Goal: Task Accomplishment & Management: Complete application form

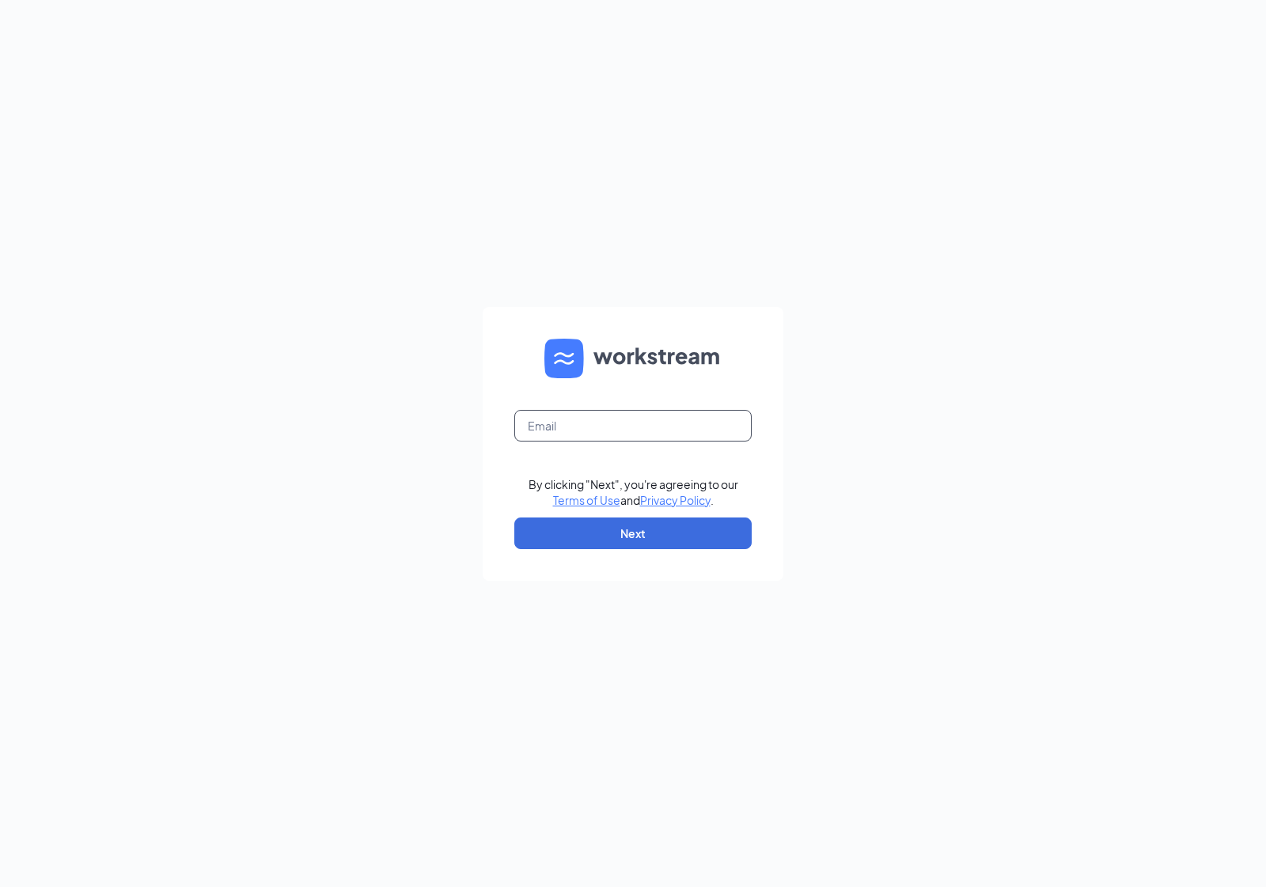
click at [653, 433] on input "text" at bounding box center [632, 426] width 237 height 32
type input "[EMAIL_ADDRESS][DOMAIN_NAME]"
click at [643, 535] on button "Next" at bounding box center [632, 533] width 237 height 32
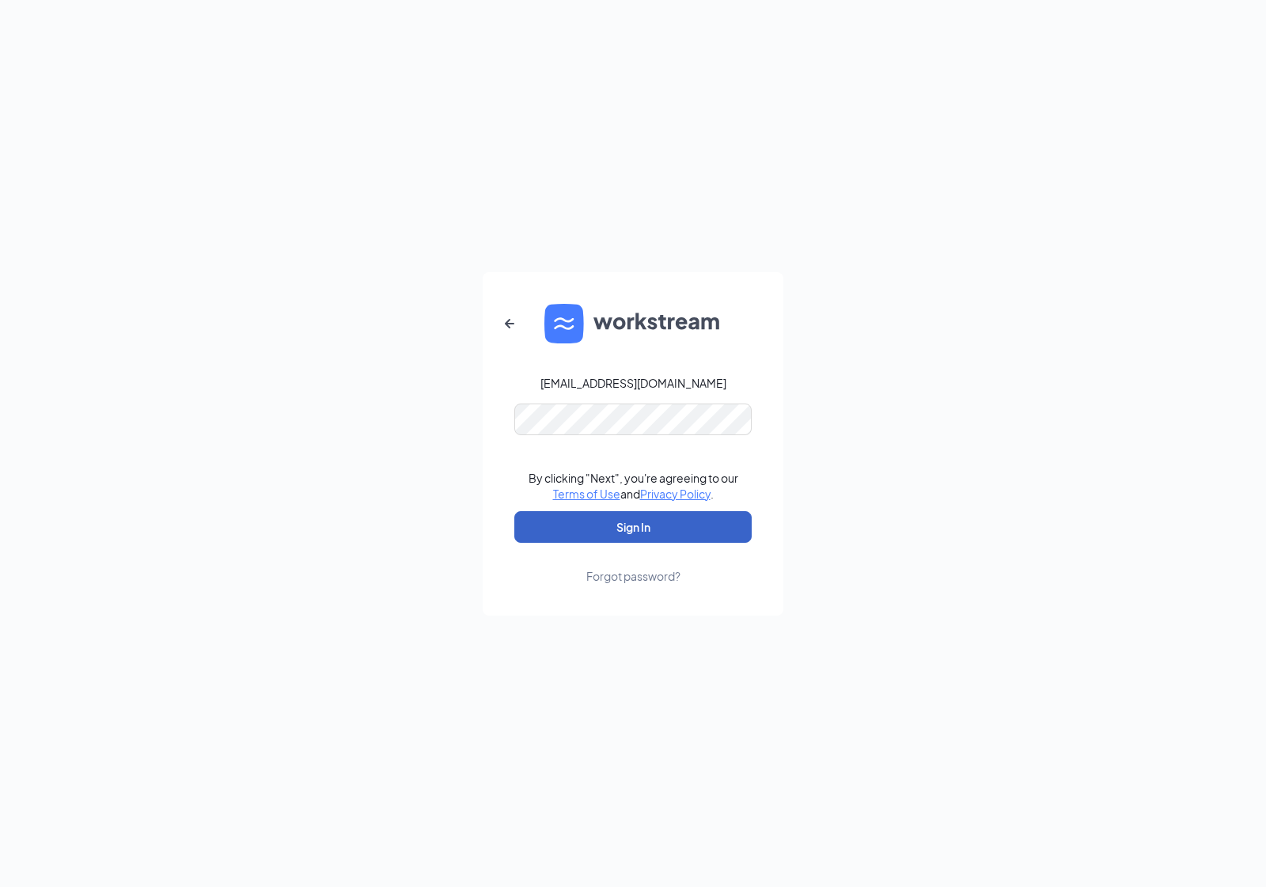
click at [699, 540] on button "Sign In" at bounding box center [632, 527] width 237 height 32
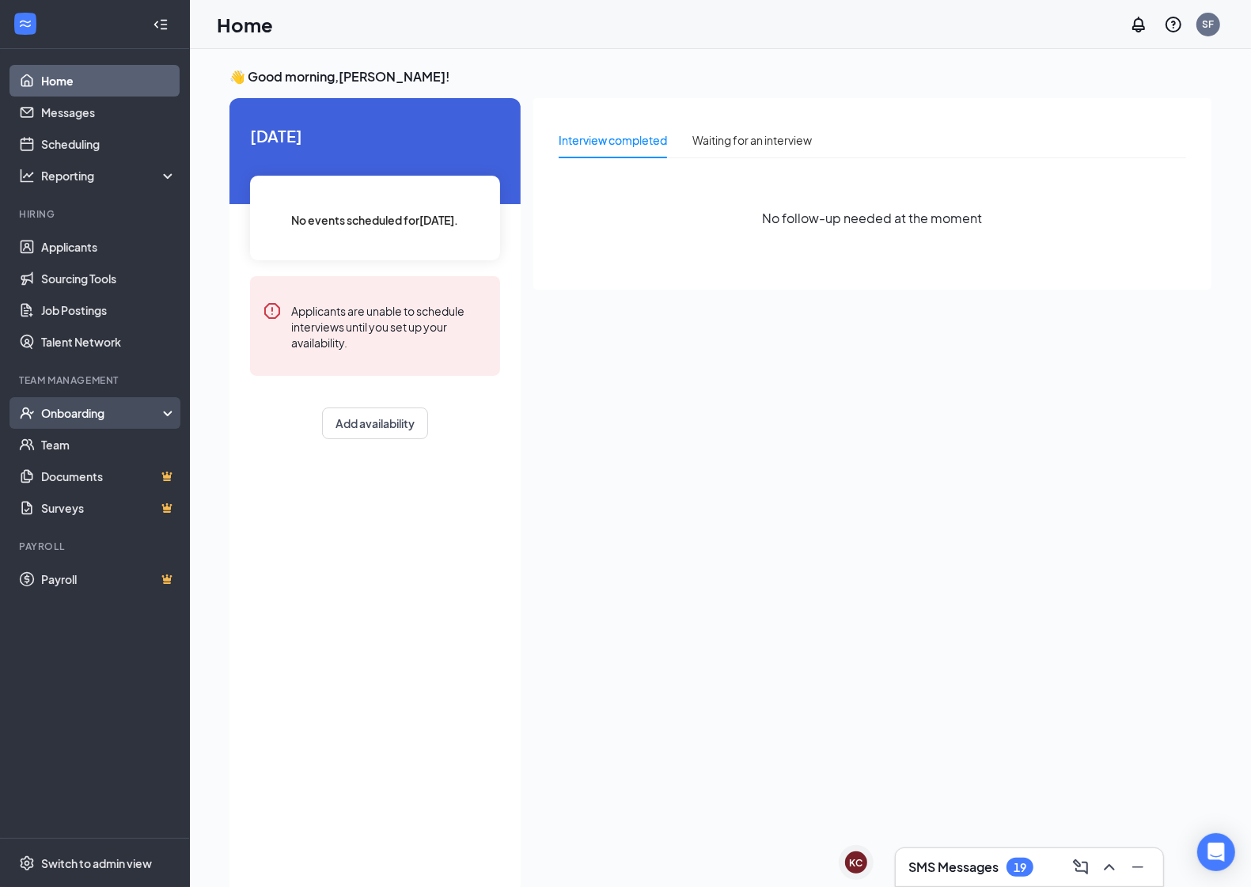
click at [22, 409] on icon "UserCheck" at bounding box center [27, 413] width 13 height 12
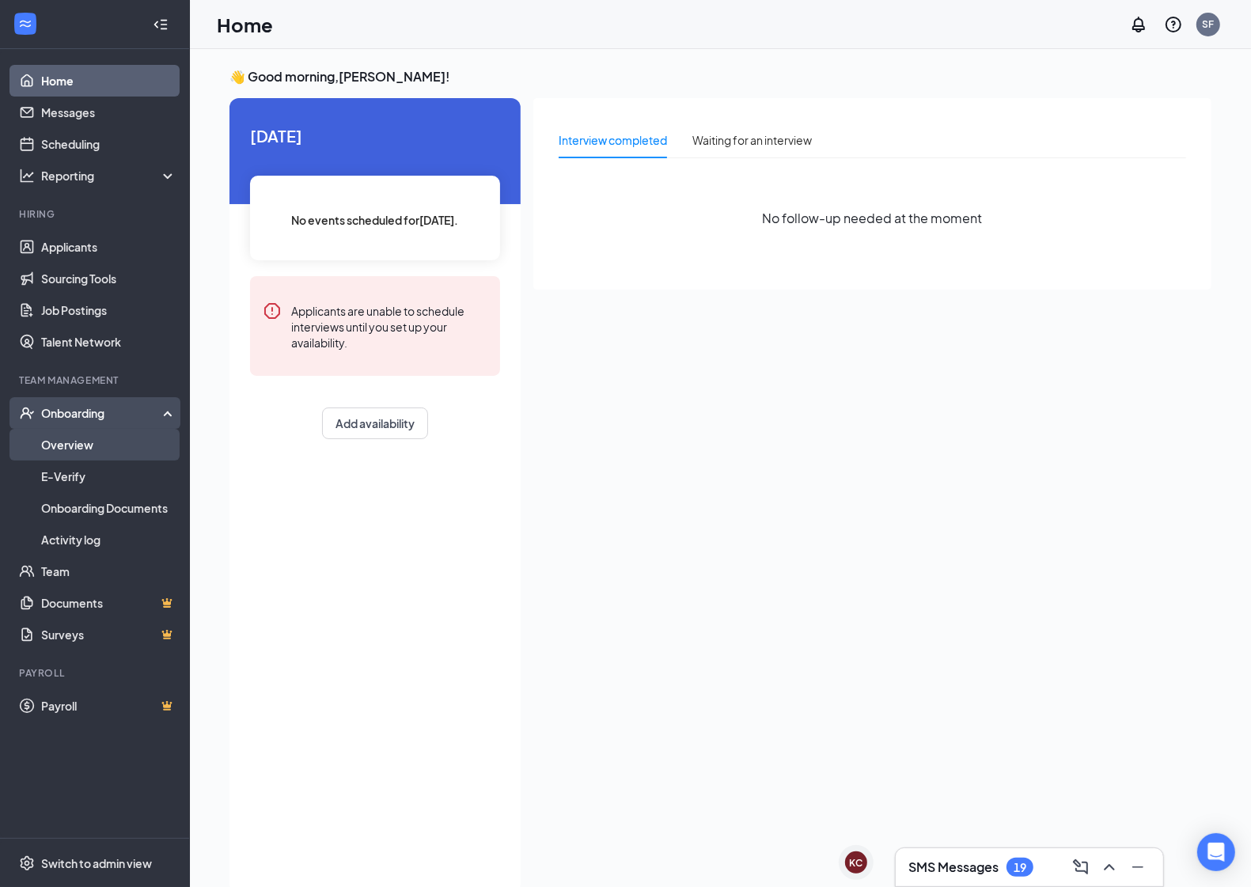
click at [41, 455] on link "Overview" at bounding box center [108, 445] width 135 height 32
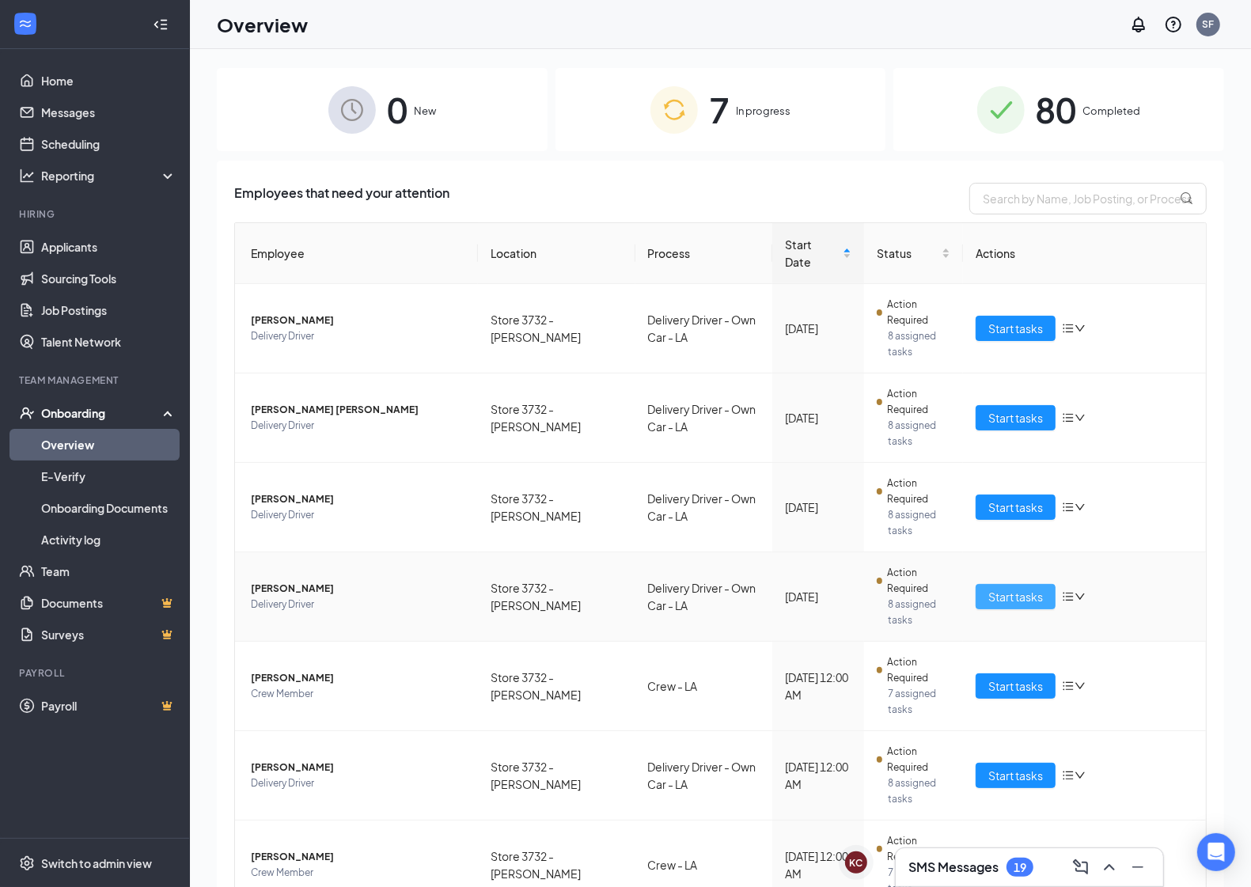
click at [989, 588] on span "Start tasks" at bounding box center [1015, 596] width 55 height 17
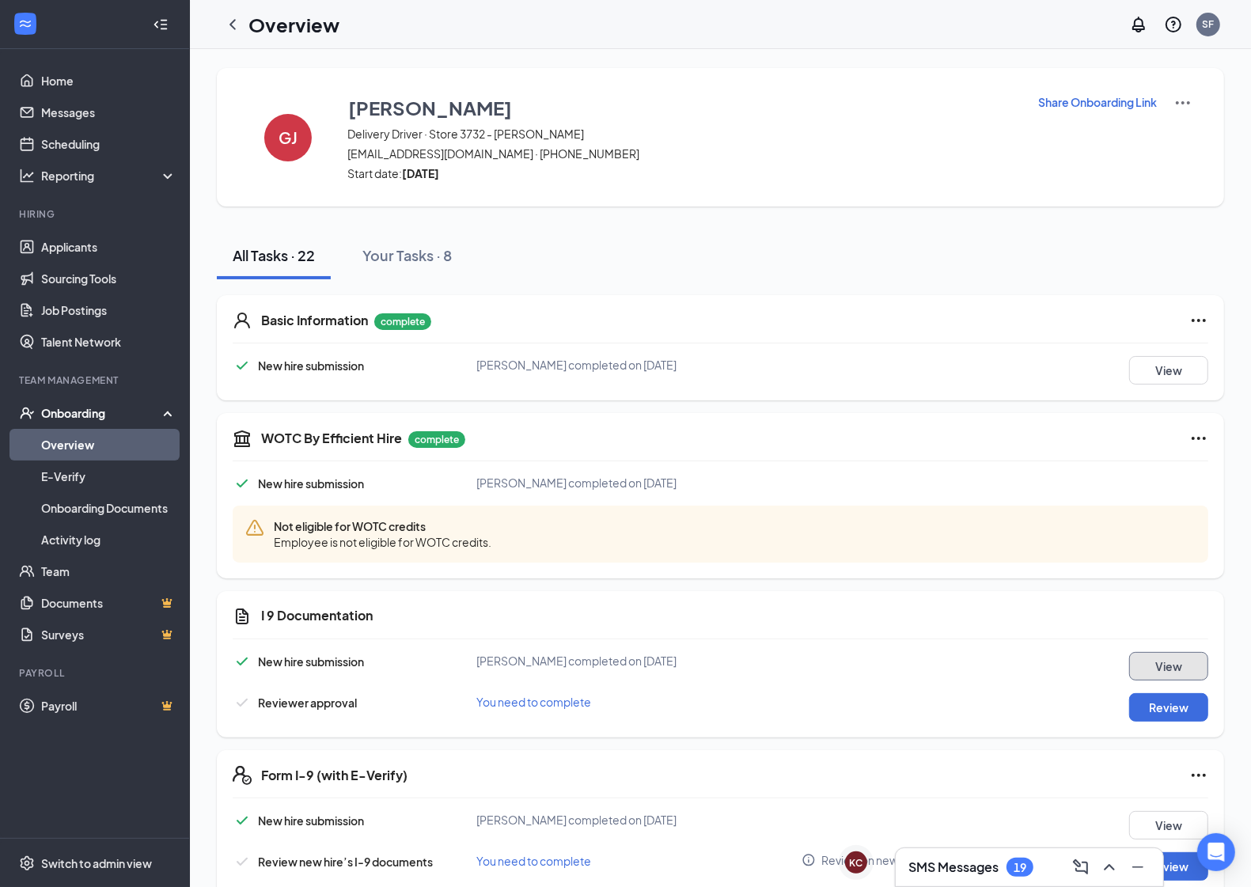
click at [1129, 668] on button "View" at bounding box center [1168, 666] width 79 height 28
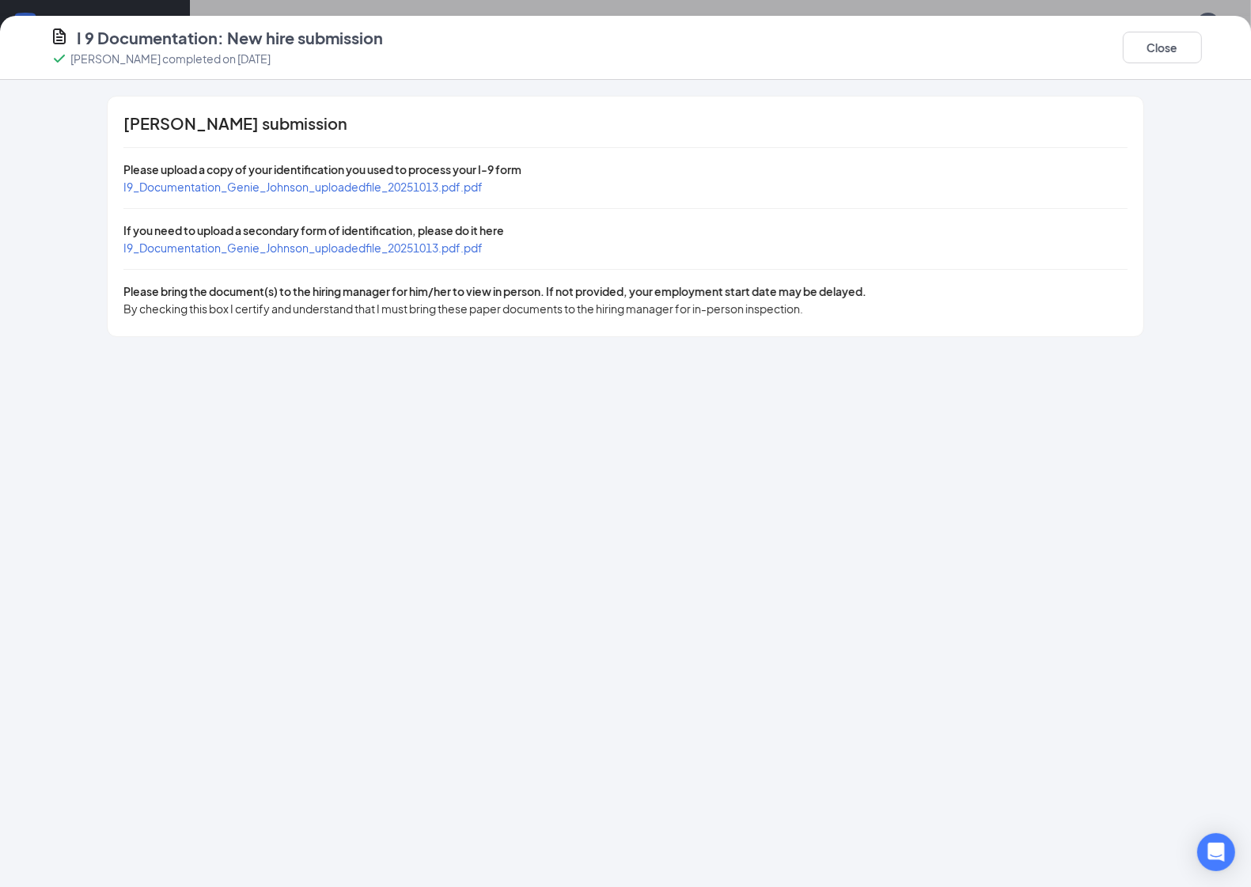
click at [460, 195] on div "I9_Documentation_Genie_Johnson_uploadedfile_20251013.pdf.pdf" at bounding box center [302, 186] width 359 height 17
click at [460, 190] on span "I9_Documentation_Genie_Johnson_uploadedfile_20251013.pdf.pdf" at bounding box center [302, 187] width 359 height 14
click at [380, 249] on span "I9_Documentation_Genie_Johnson_uploadedfile_20251013.pdf.pdf" at bounding box center [302, 247] width 359 height 14
click at [1149, 52] on button "Close" at bounding box center [1162, 48] width 79 height 32
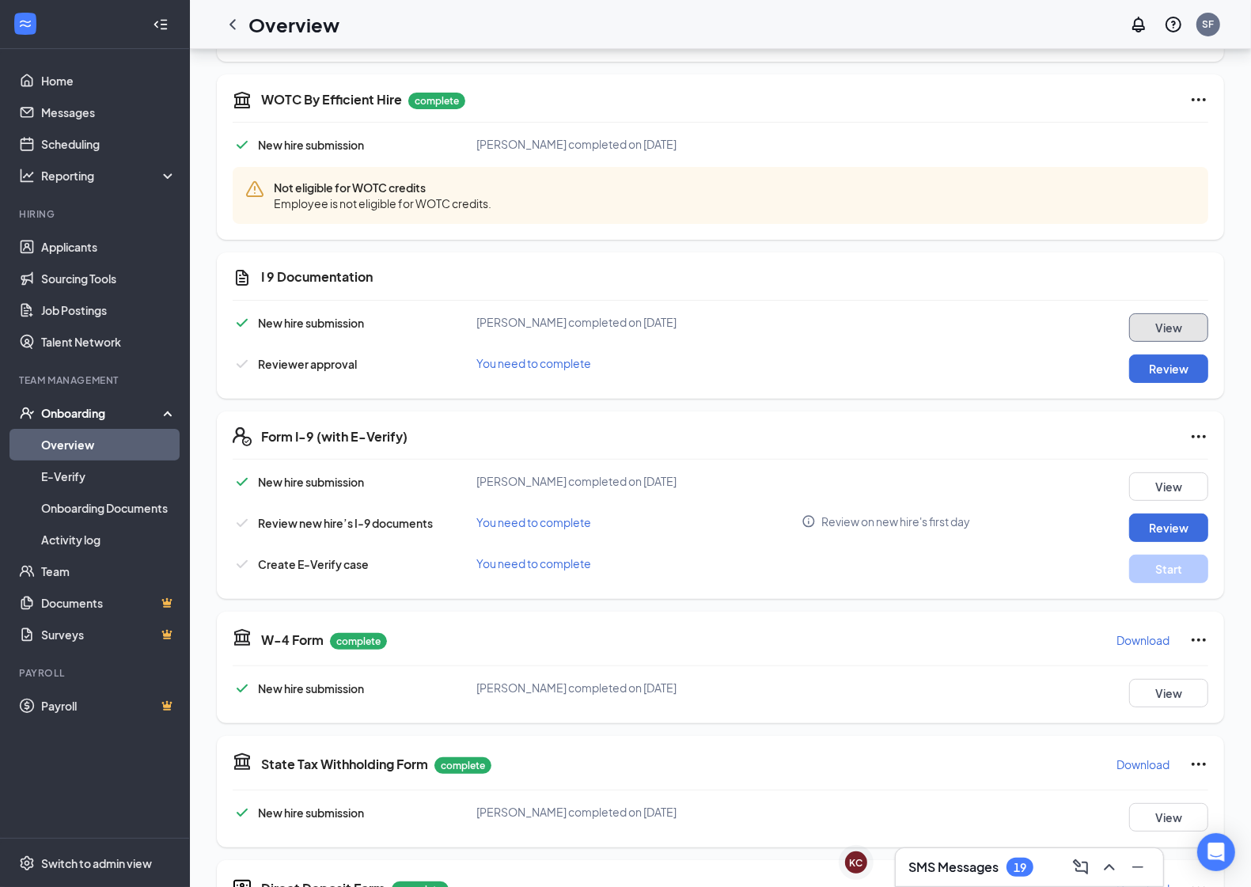
scroll to position [297, 0]
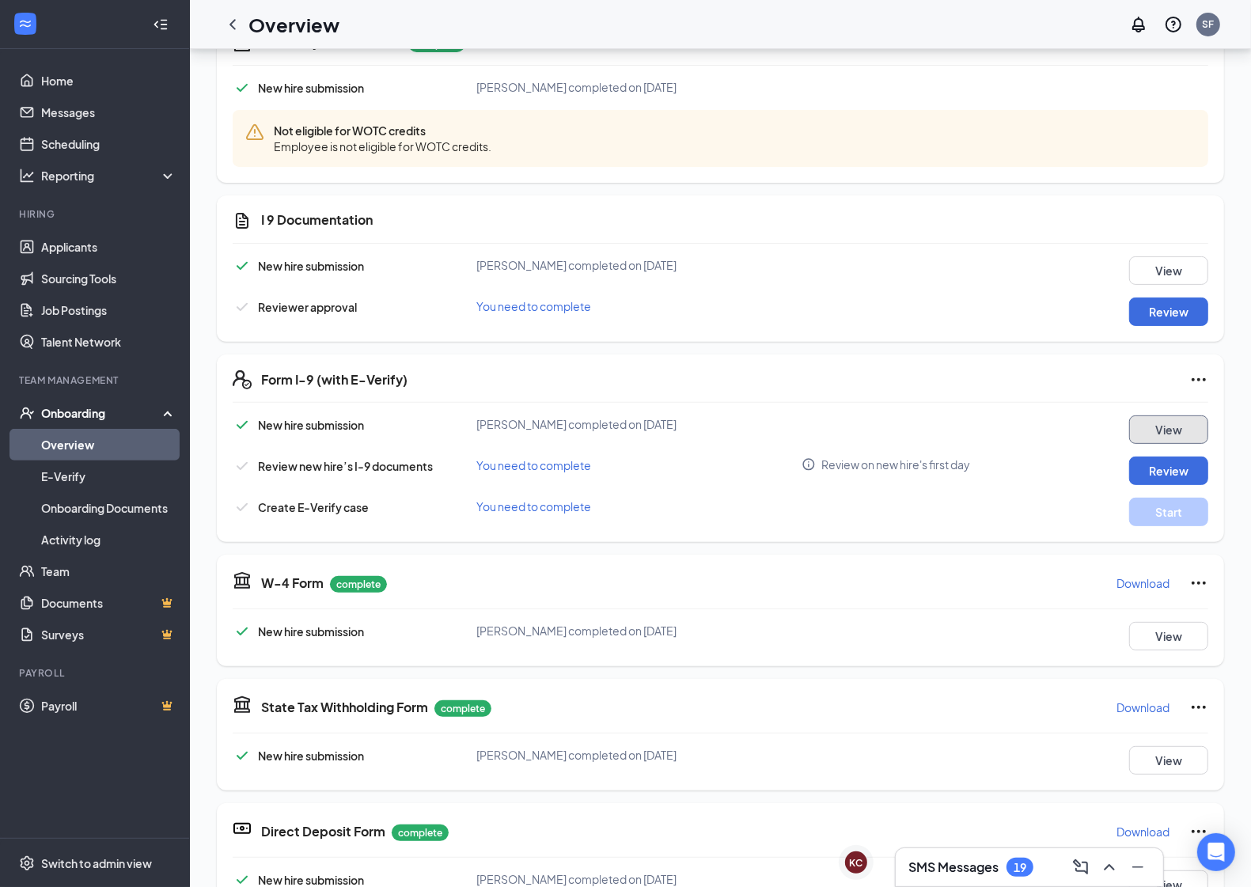
click at [1145, 434] on button "View" at bounding box center [1168, 429] width 79 height 28
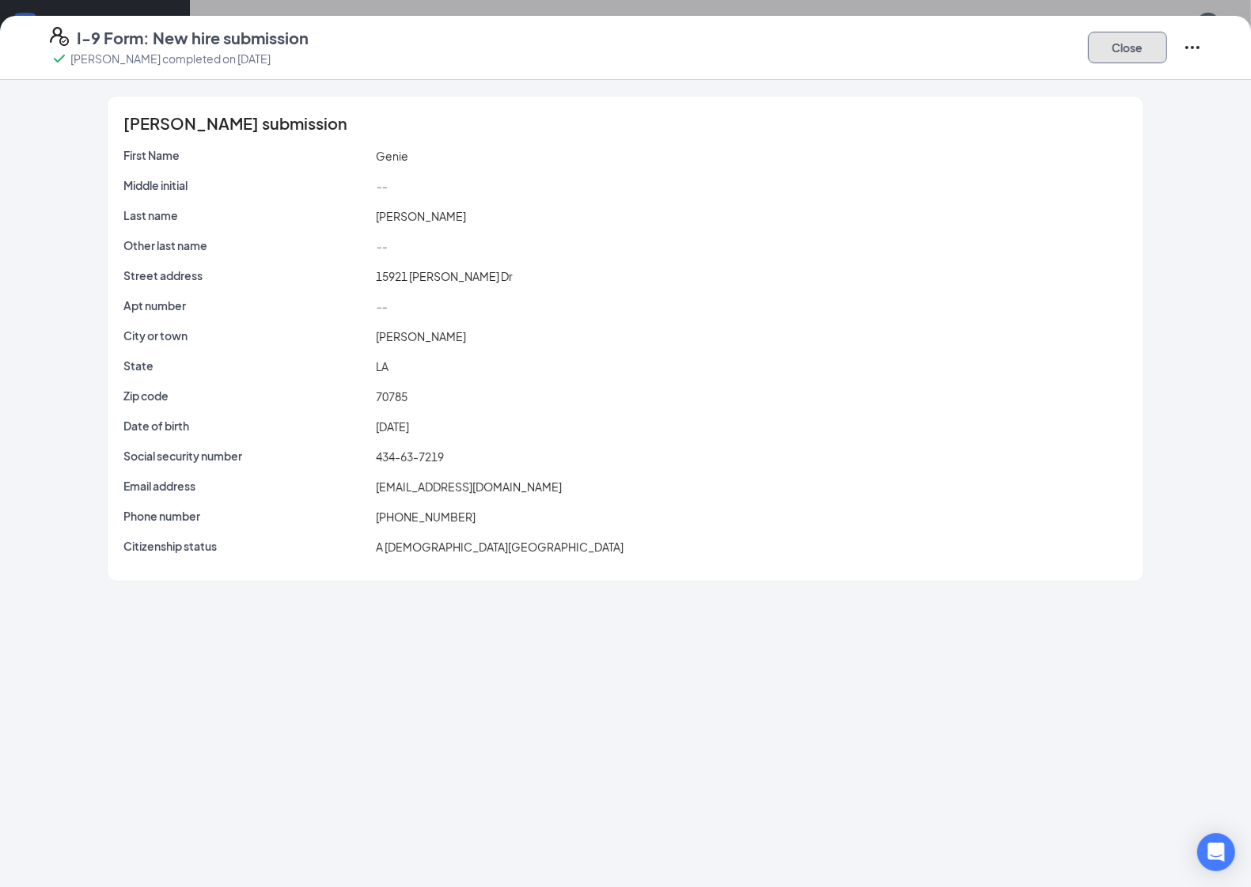
click at [1145, 40] on button "Close" at bounding box center [1127, 48] width 79 height 32
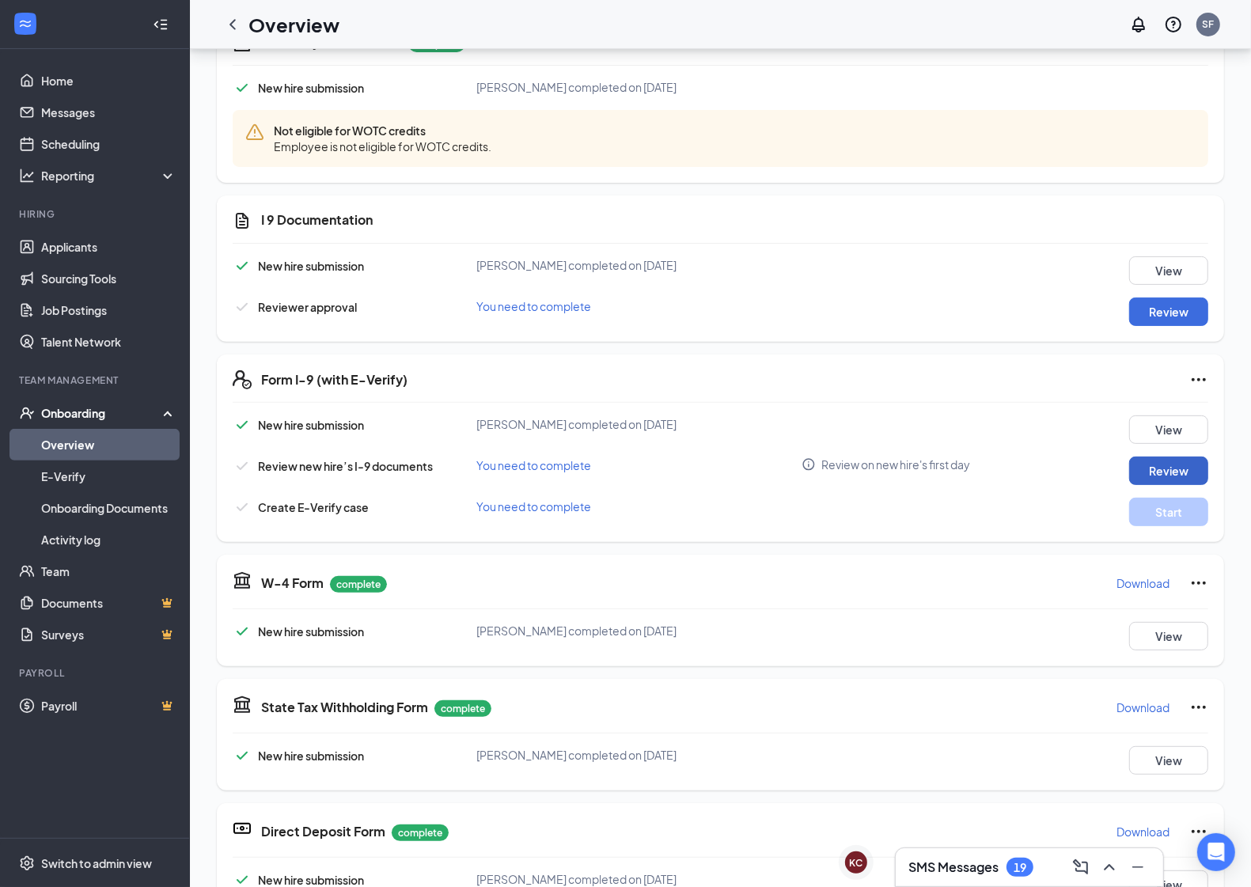
click at [1135, 471] on button "Review" at bounding box center [1168, 470] width 79 height 28
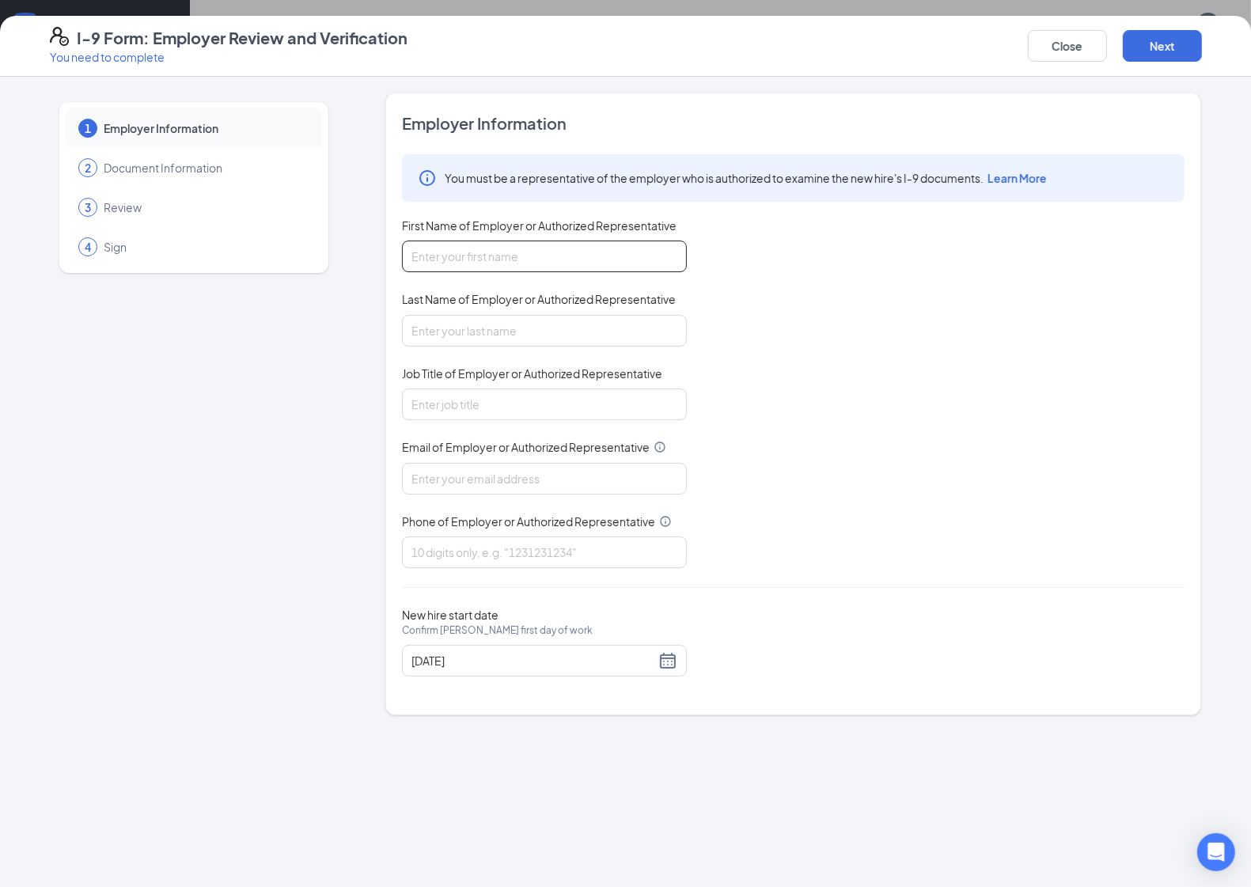
click at [451, 258] on input "First Name of Employer or Authorized Representative" at bounding box center [544, 256] width 285 height 32
type input "shannon"
click at [485, 321] on input "Last Name of Employer or Authorized Representative" at bounding box center [544, 331] width 285 height 32
type input "fontenot"
click at [507, 418] on input "Job Title of Employer or Authorized Representative" at bounding box center [544, 404] width 285 height 32
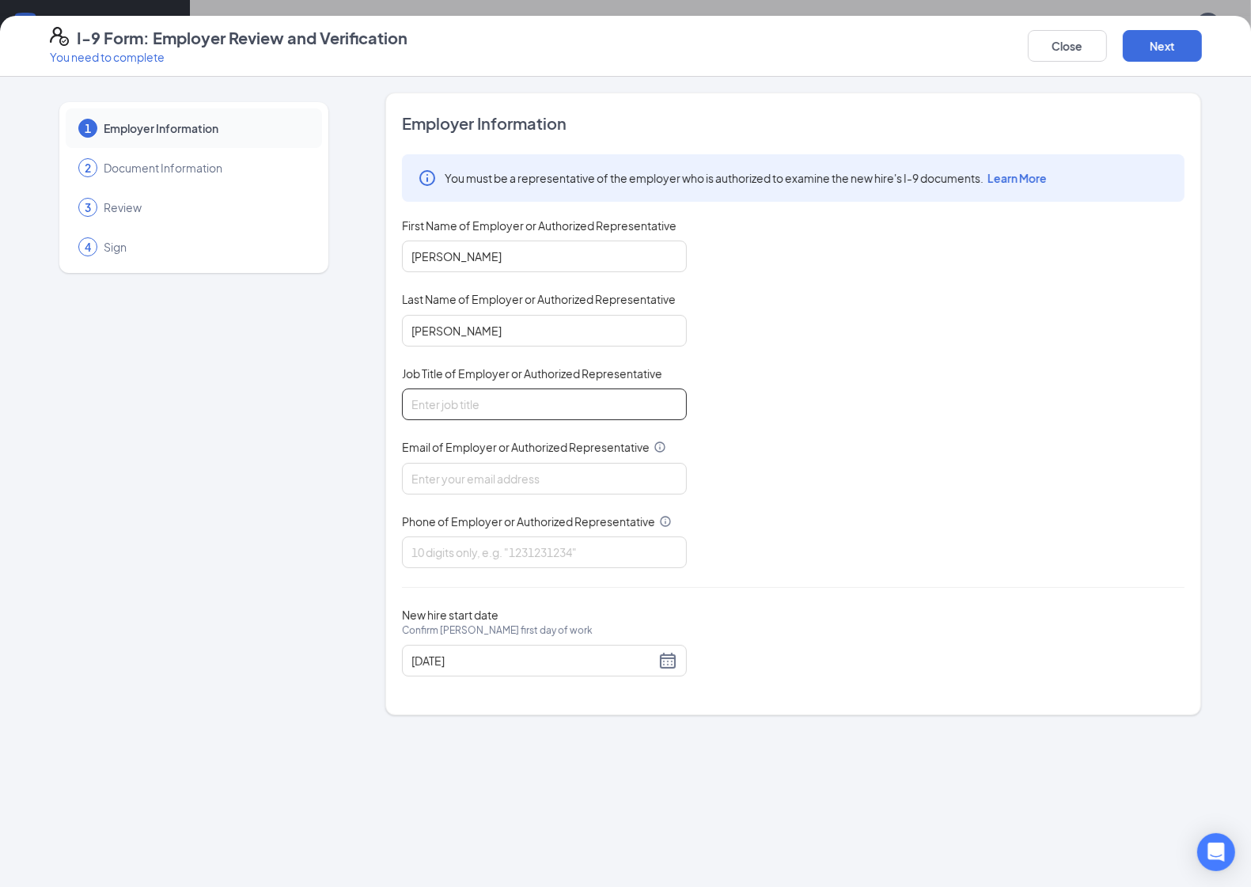
type input "General Manager"
click at [505, 479] on input "Email of Employer or Authorized Representative" at bounding box center [544, 479] width 285 height 32
type input "LA3732@pjunited.com"
click at [489, 555] on input "Phone of Employer or Authorized Representative" at bounding box center [544, 552] width 285 height 32
type input "2256651000"
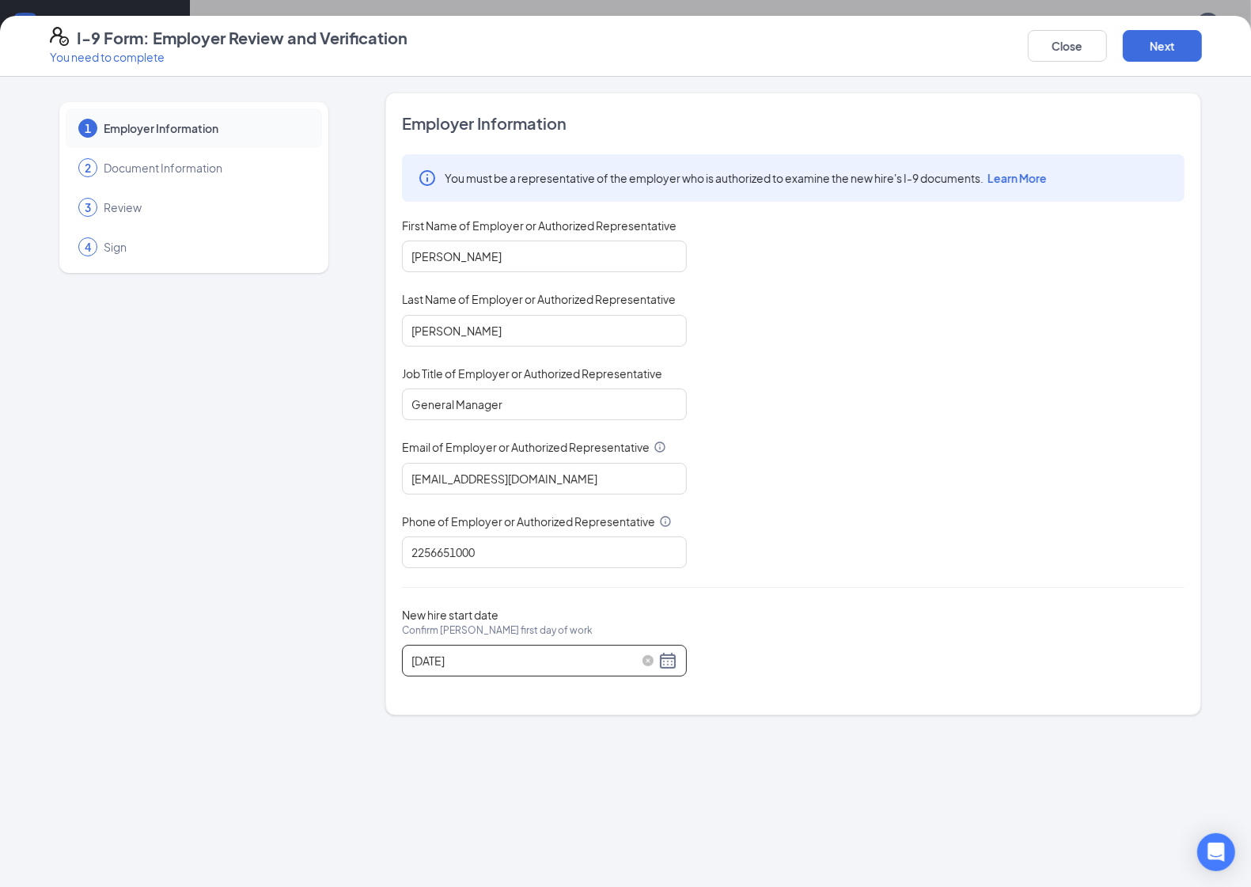
click at [670, 669] on div "10/11/2025" at bounding box center [544, 660] width 266 height 19
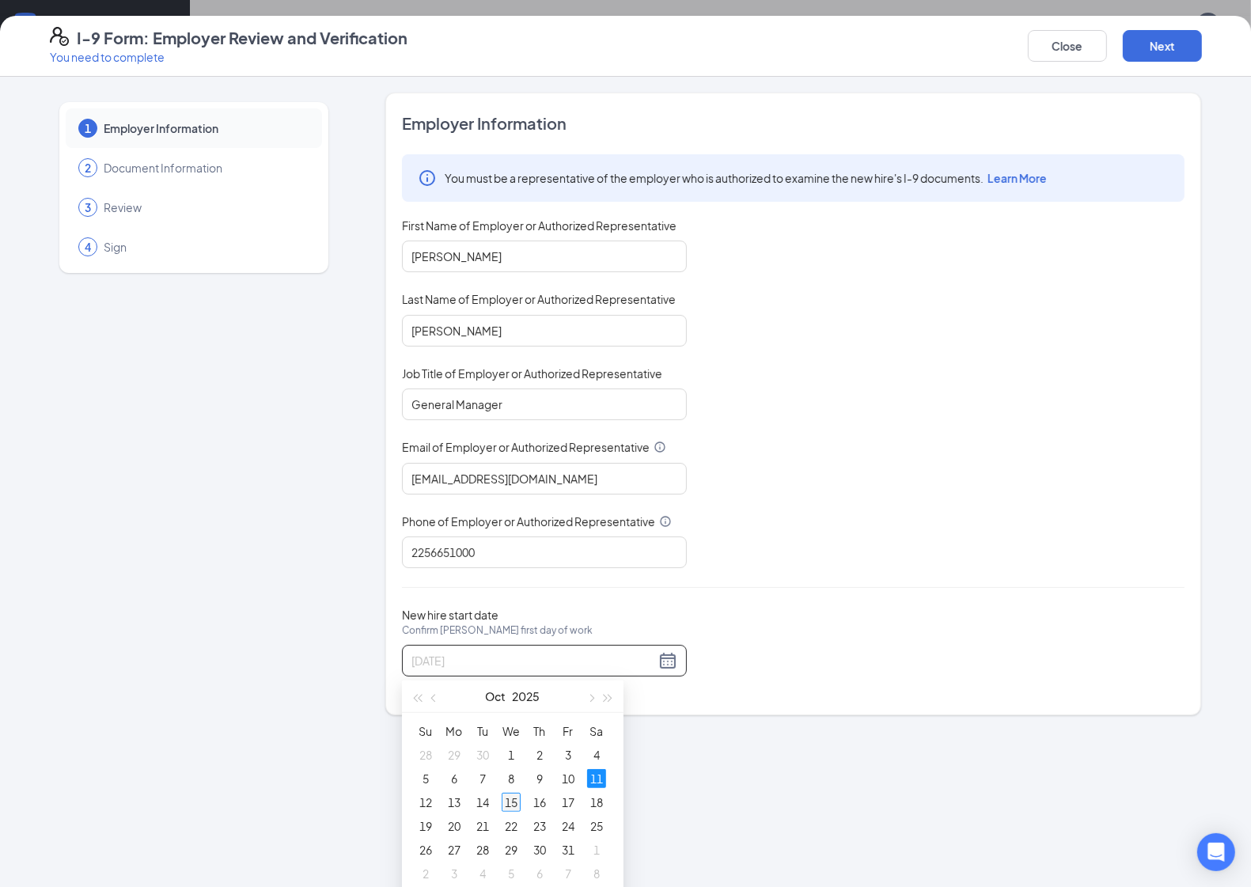
type input "10/15/2025"
click at [514, 807] on div "15" at bounding box center [511, 802] width 19 height 19
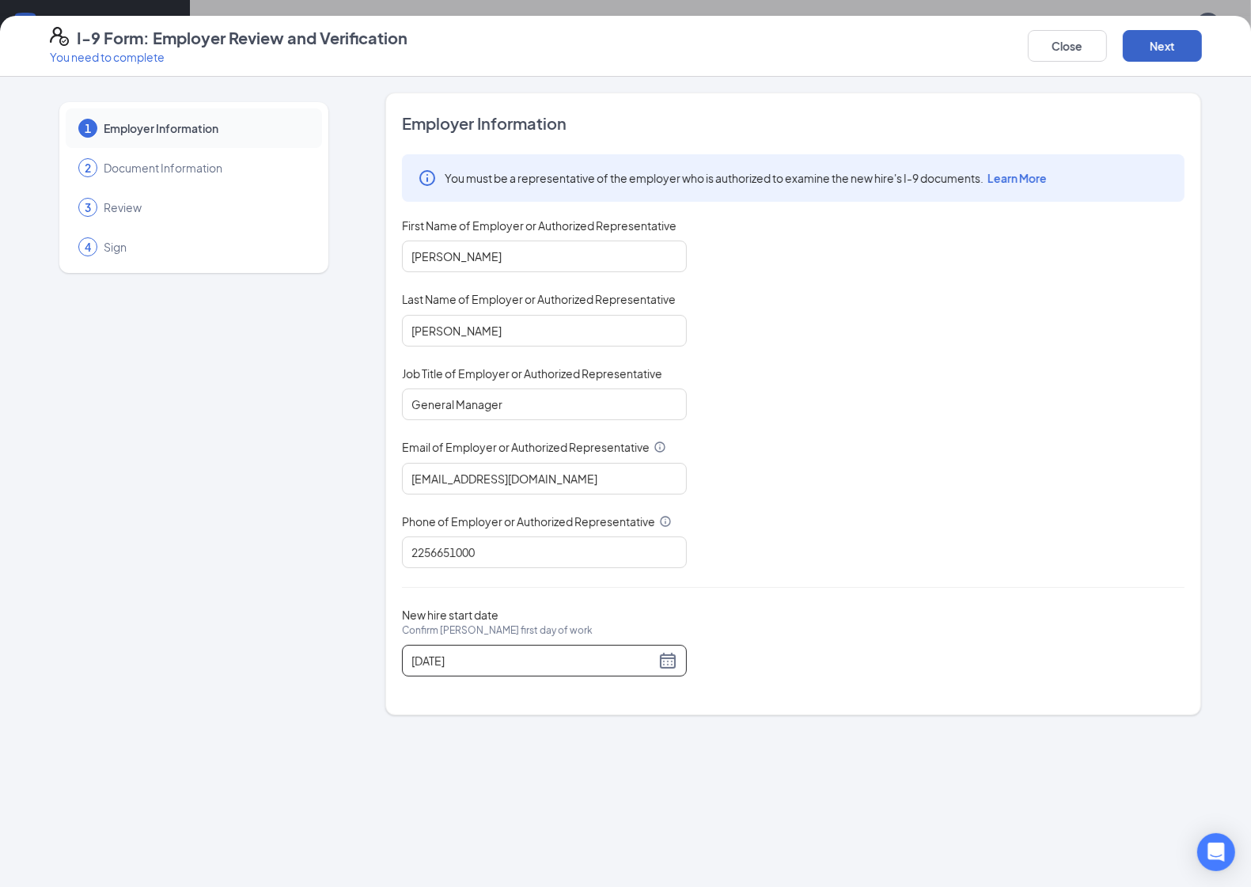
click at [1175, 42] on button "Next" at bounding box center [1162, 46] width 79 height 32
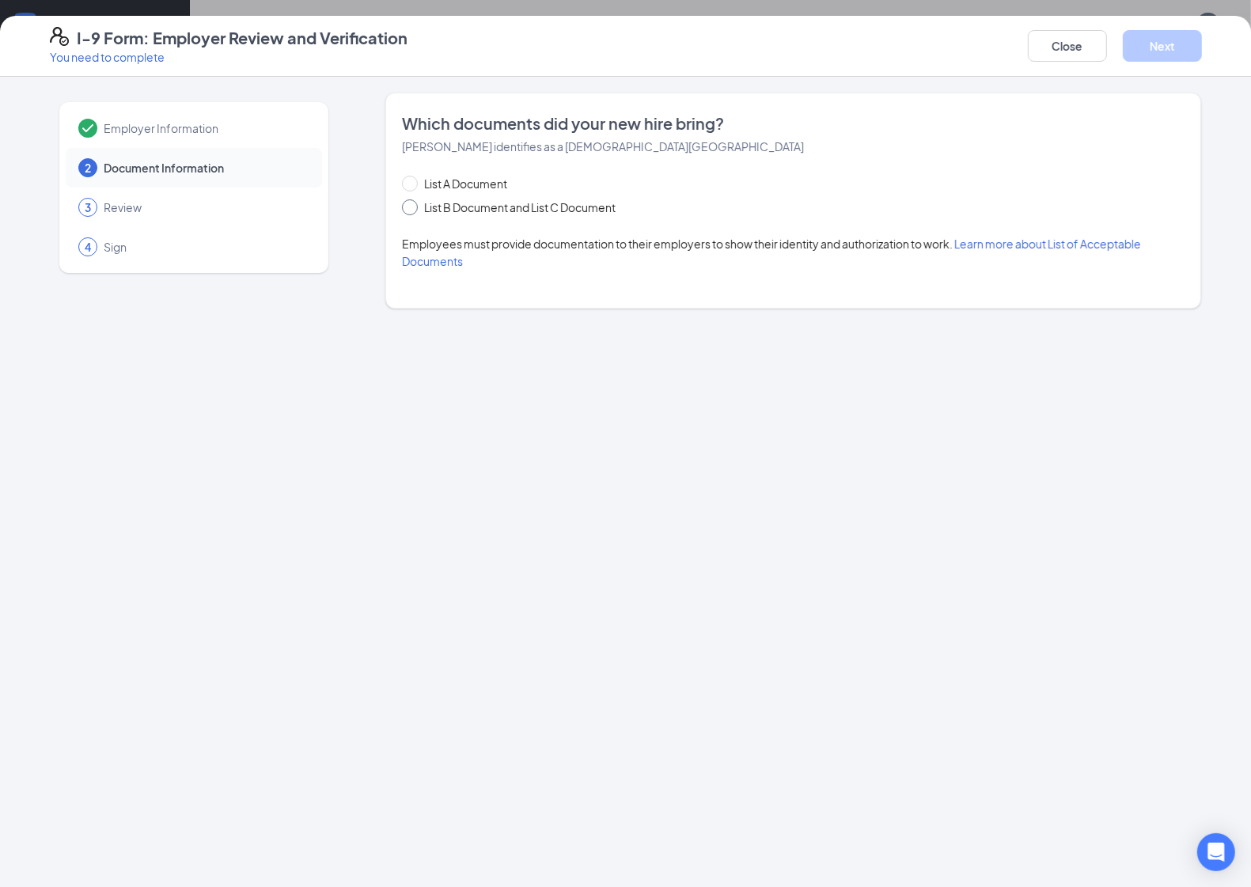
click at [484, 210] on span "List B Document and List C Document" at bounding box center [520, 207] width 204 height 17
click at [413, 210] on input "List B Document and List C Document" at bounding box center [407, 204] width 11 height 11
radio input "true"
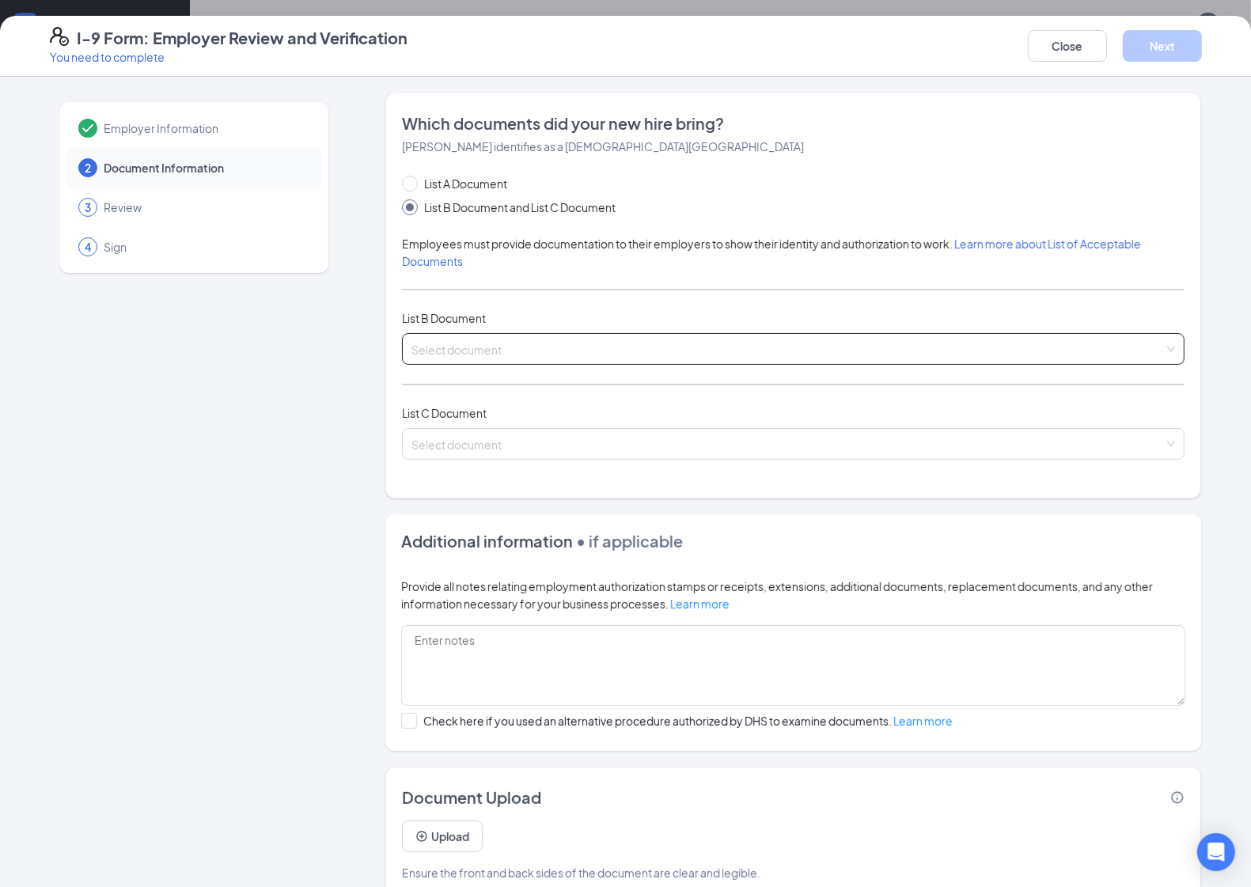
click at [480, 346] on input "search" at bounding box center [787, 346] width 752 height 24
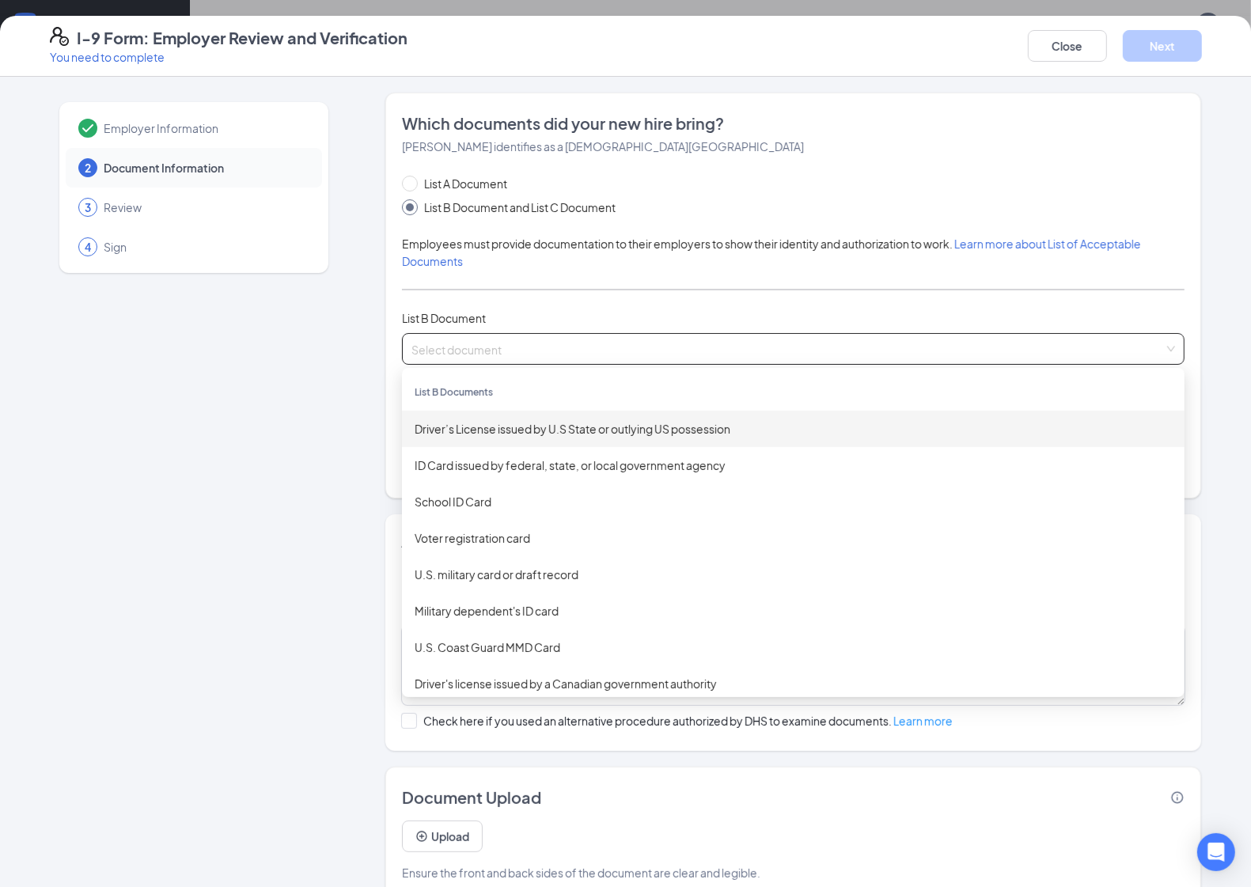
click at [497, 436] on div "Driver’s License issued by U.S State or outlying US possession" at bounding box center [793, 428] width 757 height 17
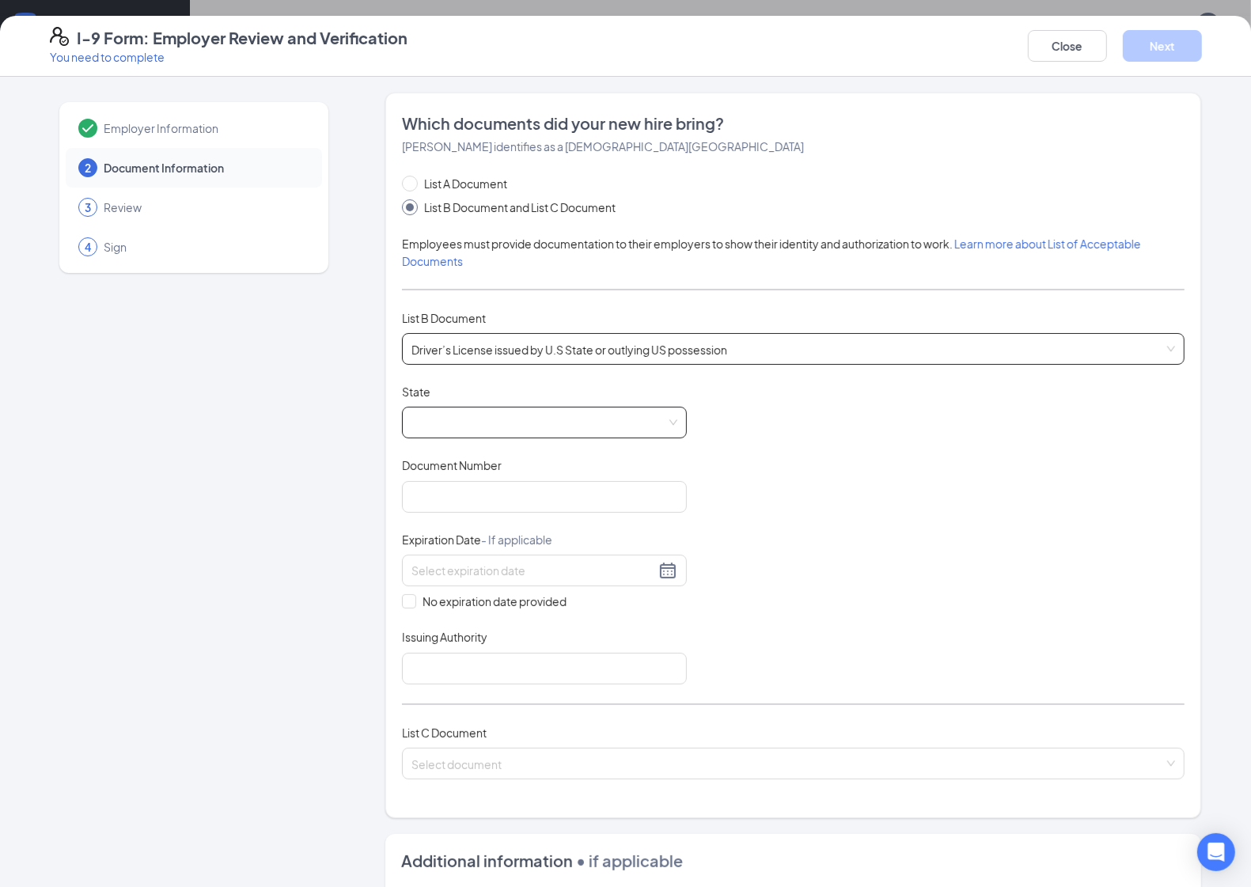
click at [445, 414] on span at bounding box center [544, 422] width 266 height 30
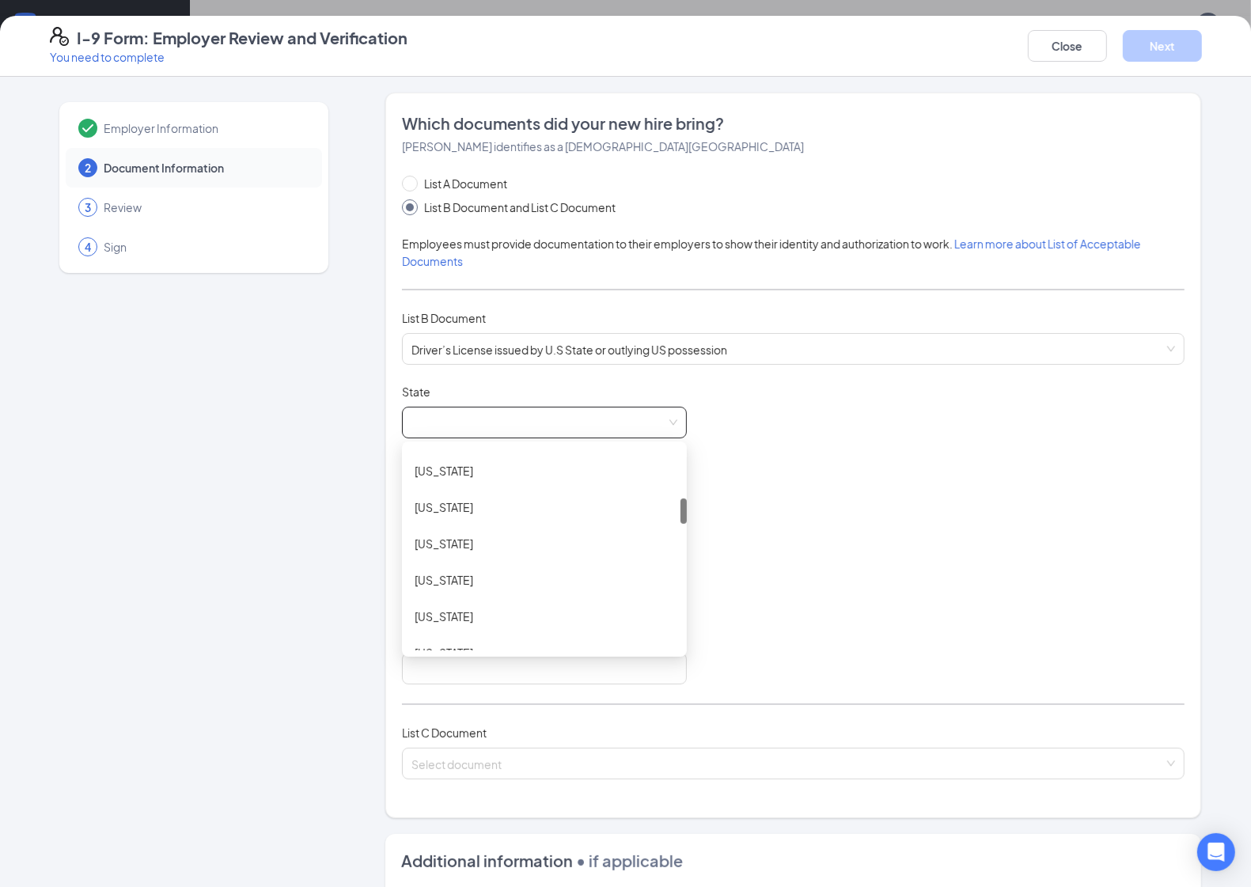
scroll to position [593, 0]
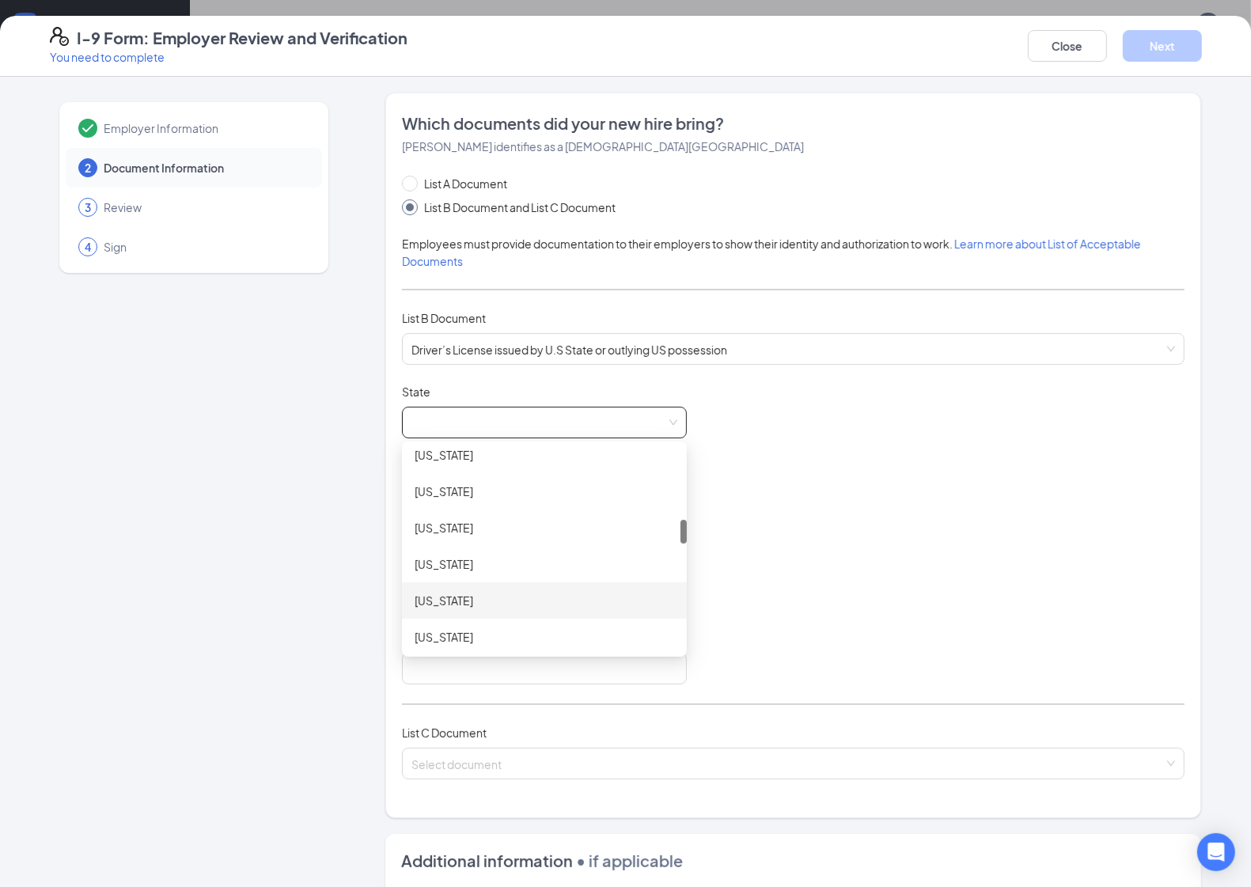
click at [515, 605] on div "Louisiana" at bounding box center [544, 600] width 259 height 17
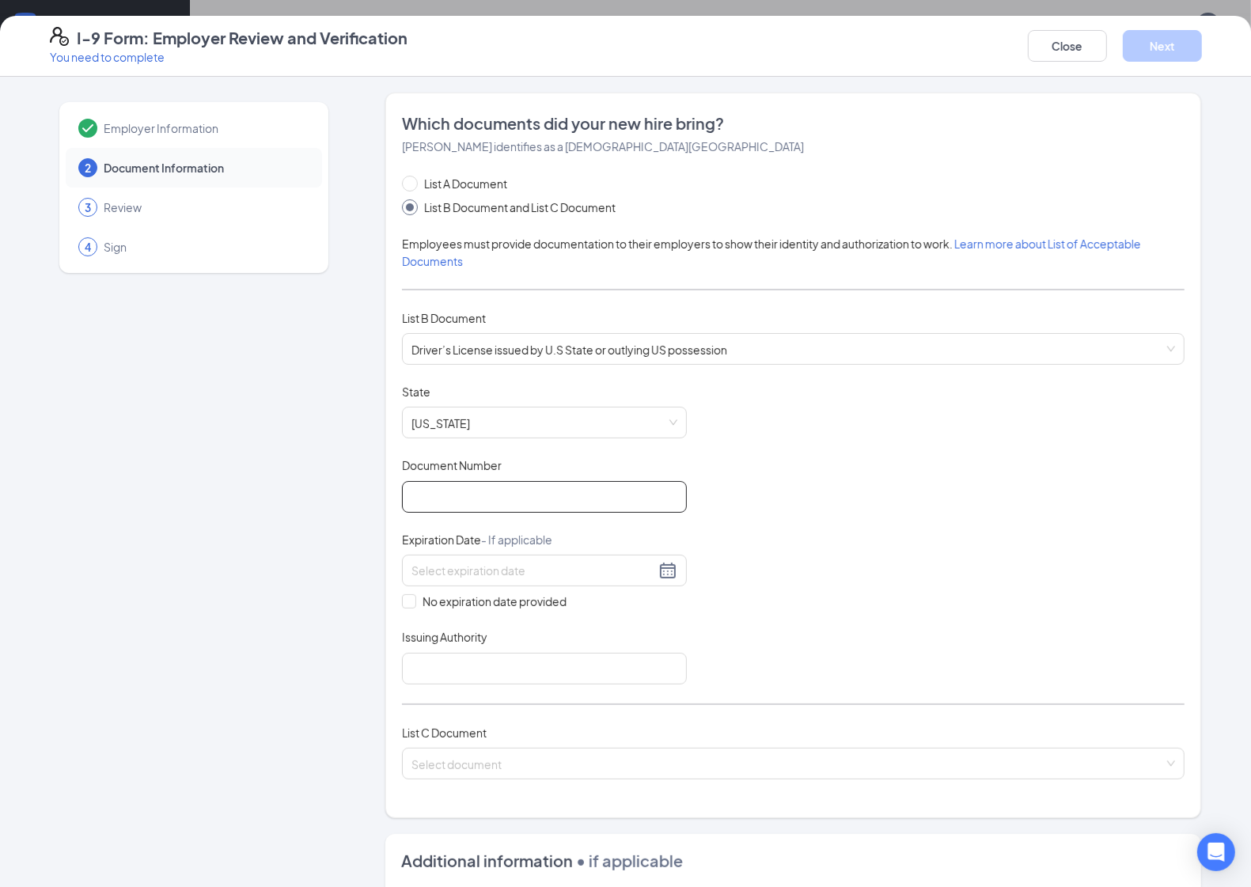
click at [464, 501] on input "Document Number" at bounding box center [544, 497] width 285 height 32
type input "005446965"
click at [657, 572] on div at bounding box center [544, 570] width 266 height 19
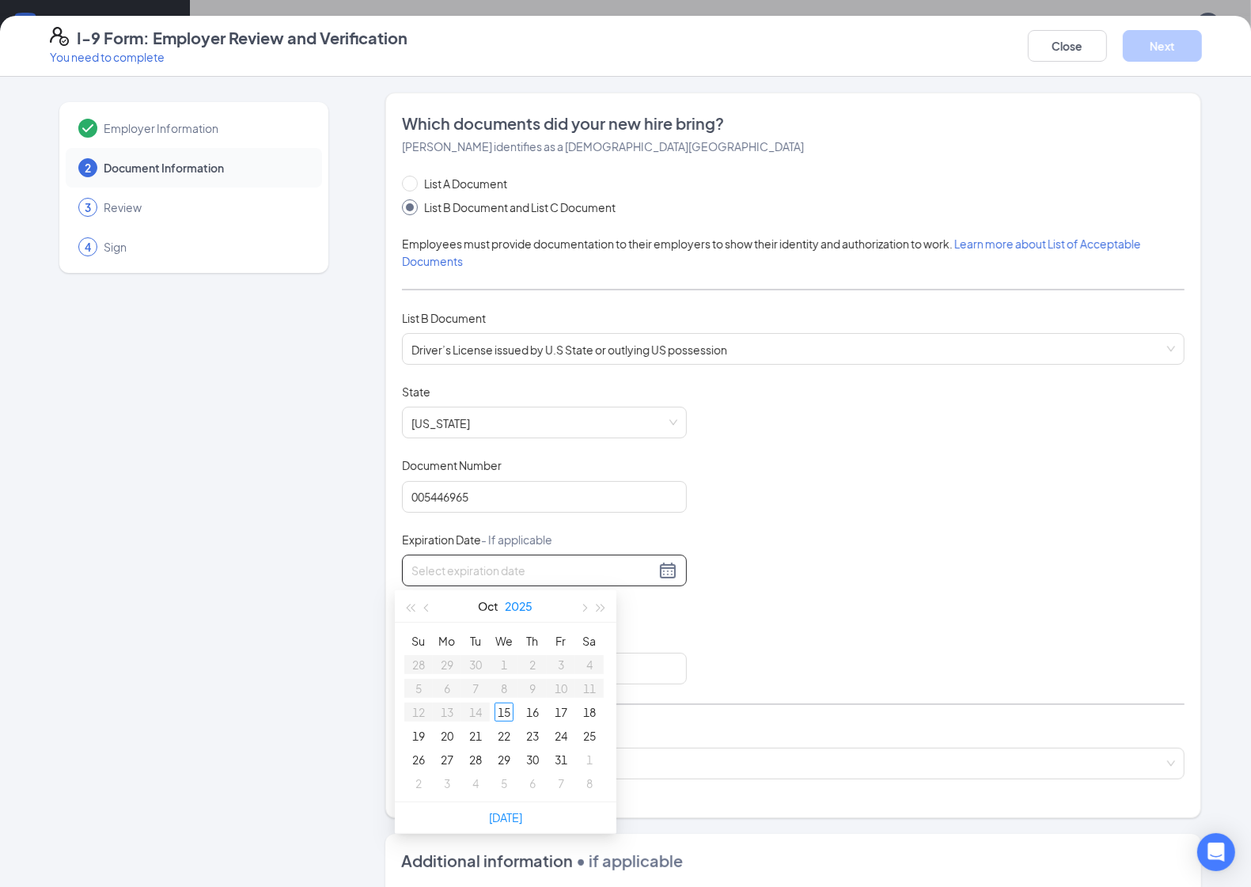
click at [524, 605] on button "2025" at bounding box center [520, 606] width 28 height 32
click at [582, 754] on div "2027" at bounding box center [574, 753] width 47 height 19
type input "09/28/2027"
click at [480, 609] on button "Oct" at bounding box center [489, 606] width 21 height 32
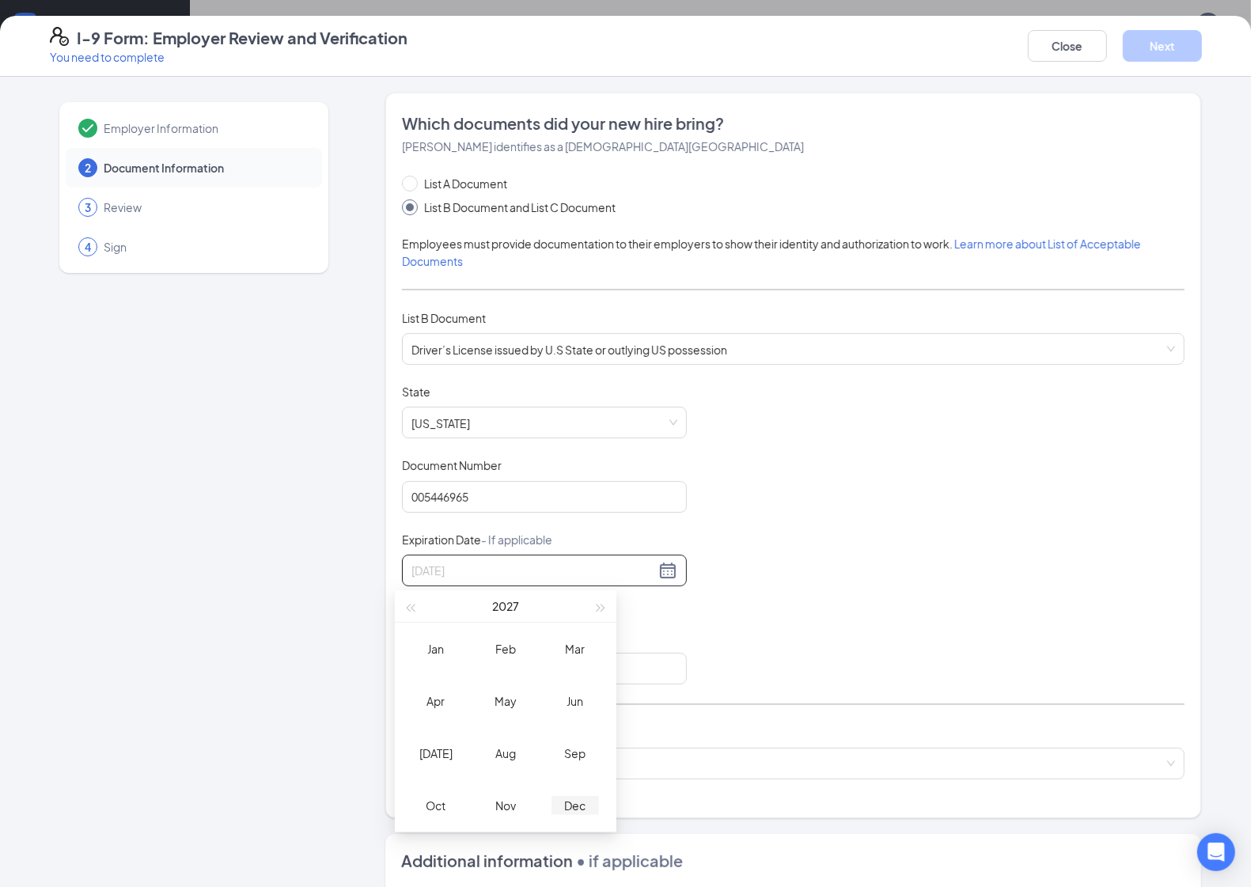
type input "12/15/2027"
click at [574, 811] on div "Dec" at bounding box center [574, 805] width 47 height 19
type input "12/30/2027"
click at [536, 755] on div "30" at bounding box center [532, 759] width 19 height 19
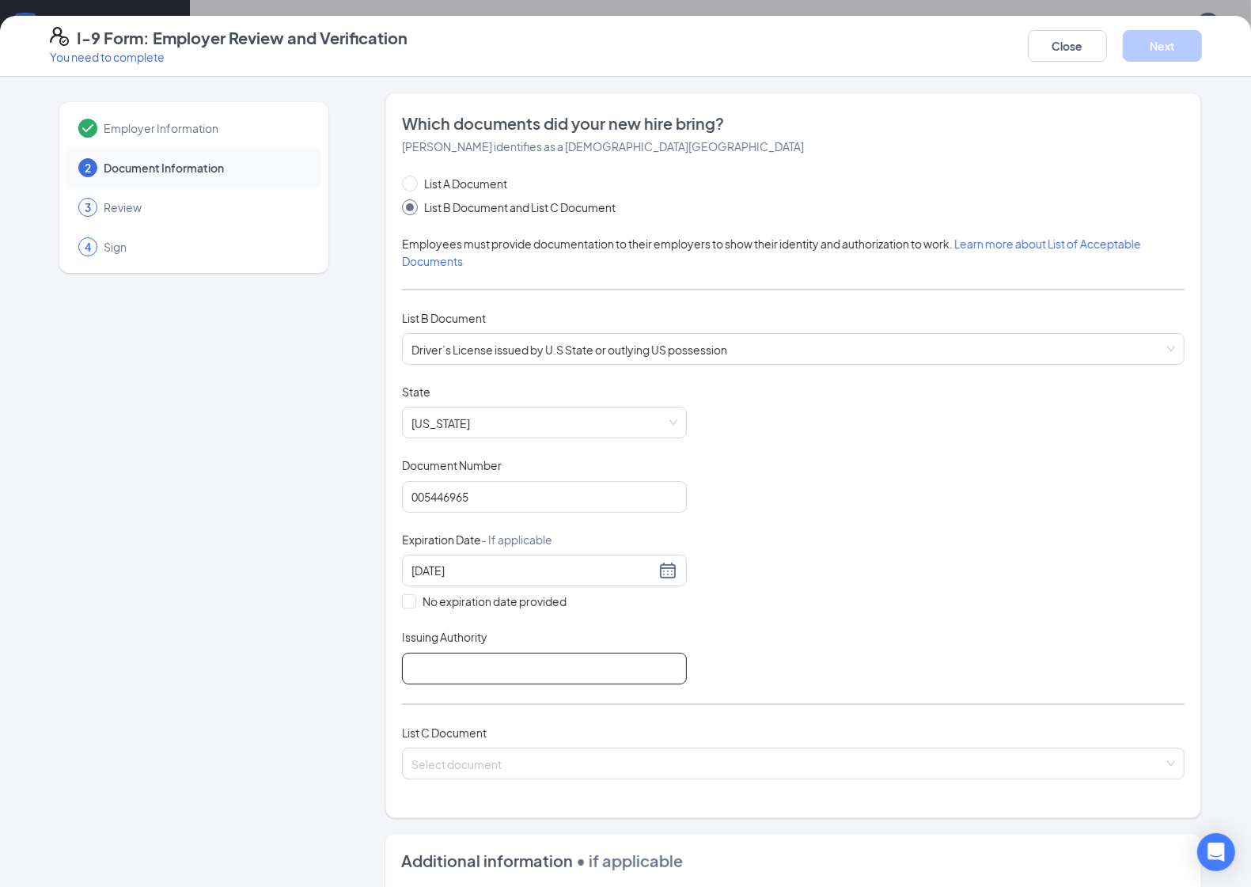
click at [424, 672] on input "Issuing Authority" at bounding box center [544, 669] width 285 height 32
type input "DMV State of Louisiana"
click at [468, 775] on span at bounding box center [787, 763] width 752 height 30
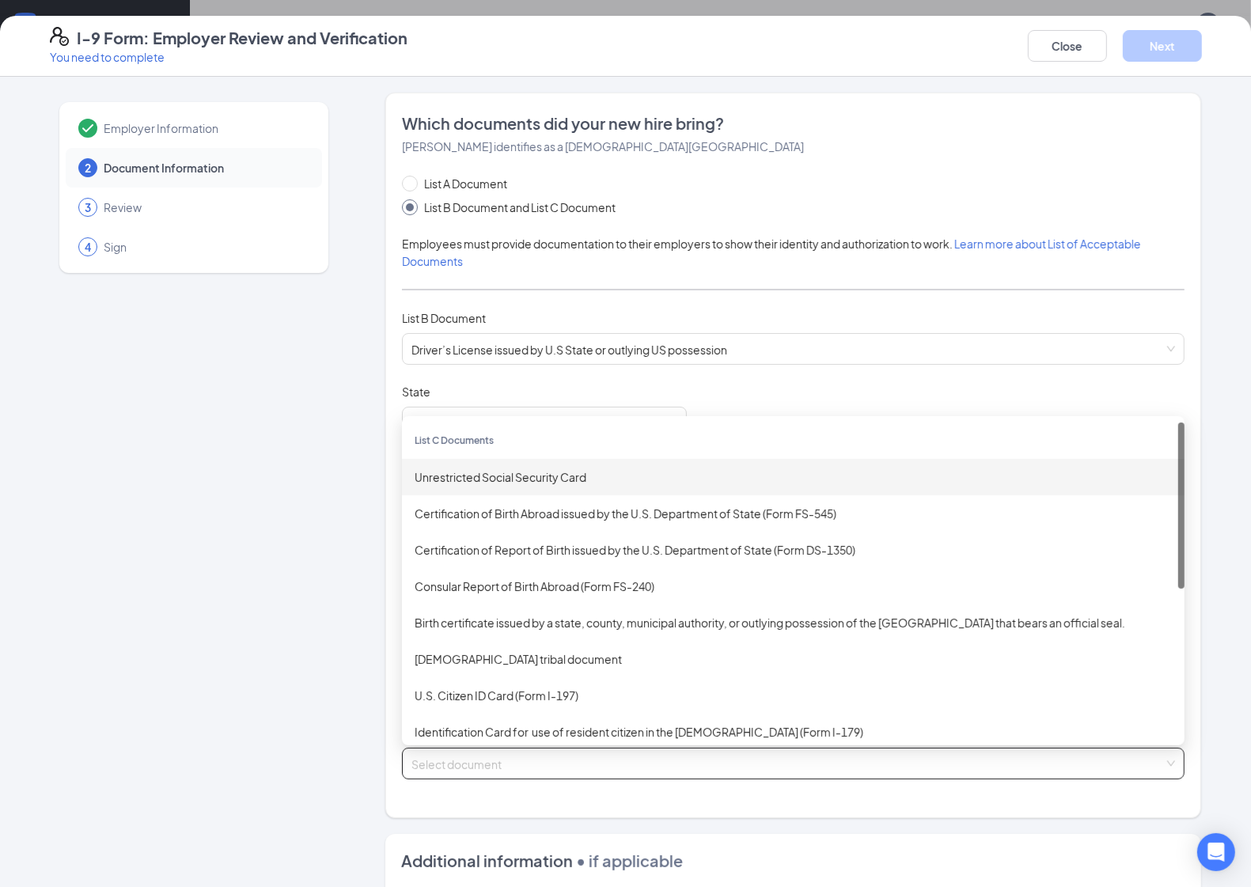
click at [547, 475] on div "Unrestricted Social Security Card" at bounding box center [793, 476] width 757 height 17
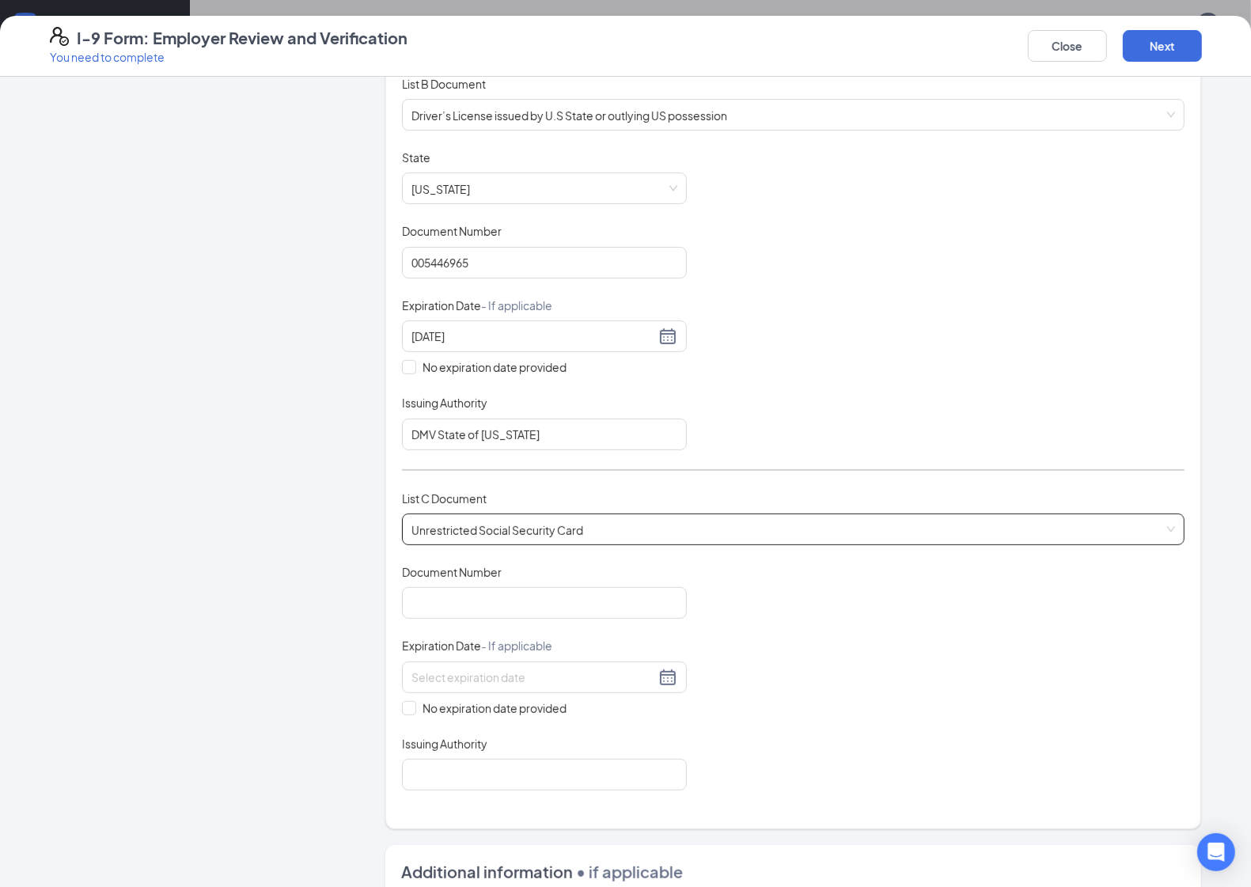
scroll to position [297, 0]
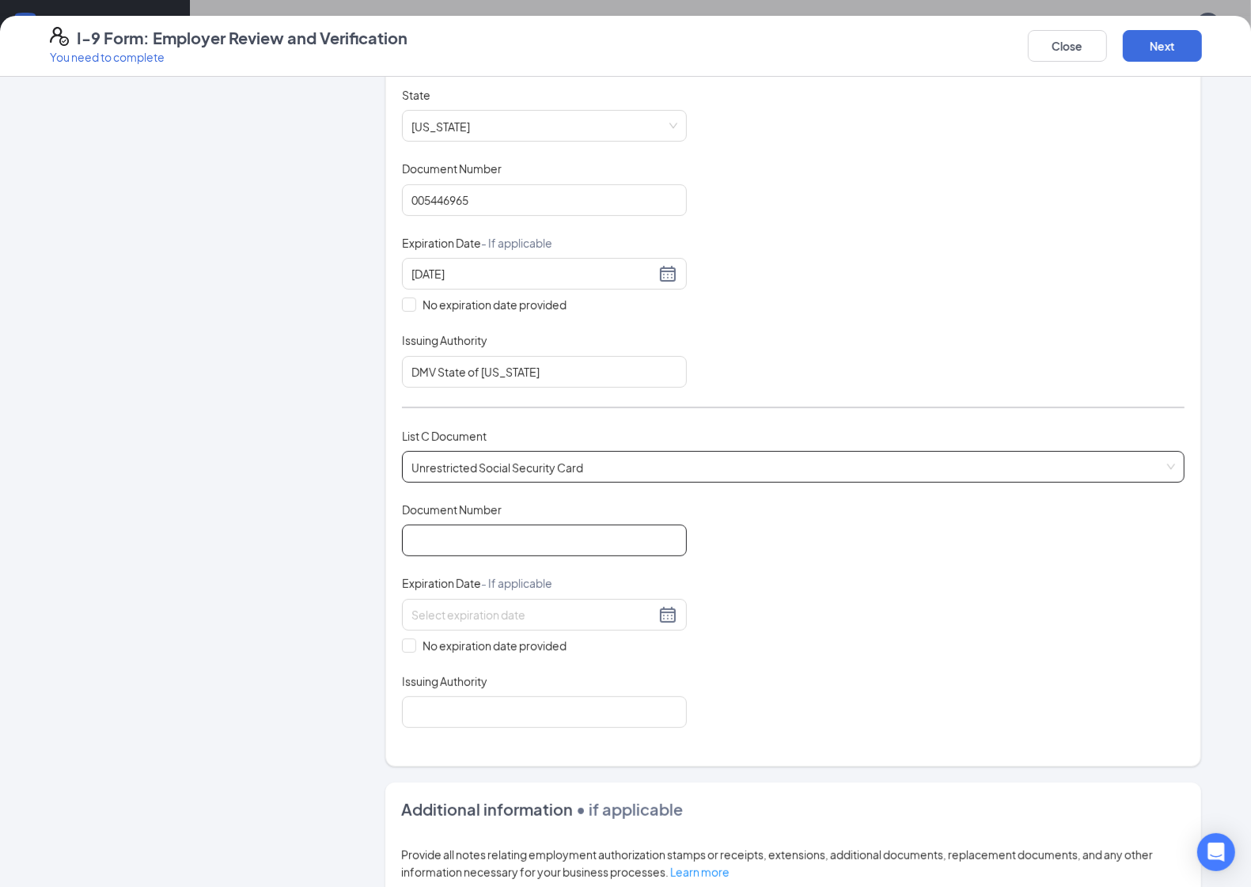
click at [447, 544] on input "Document Number" at bounding box center [544, 540] width 285 height 32
type input "434637219"
click at [403, 647] on input "No expiration date provided" at bounding box center [407, 643] width 11 height 11
checkbox input "true"
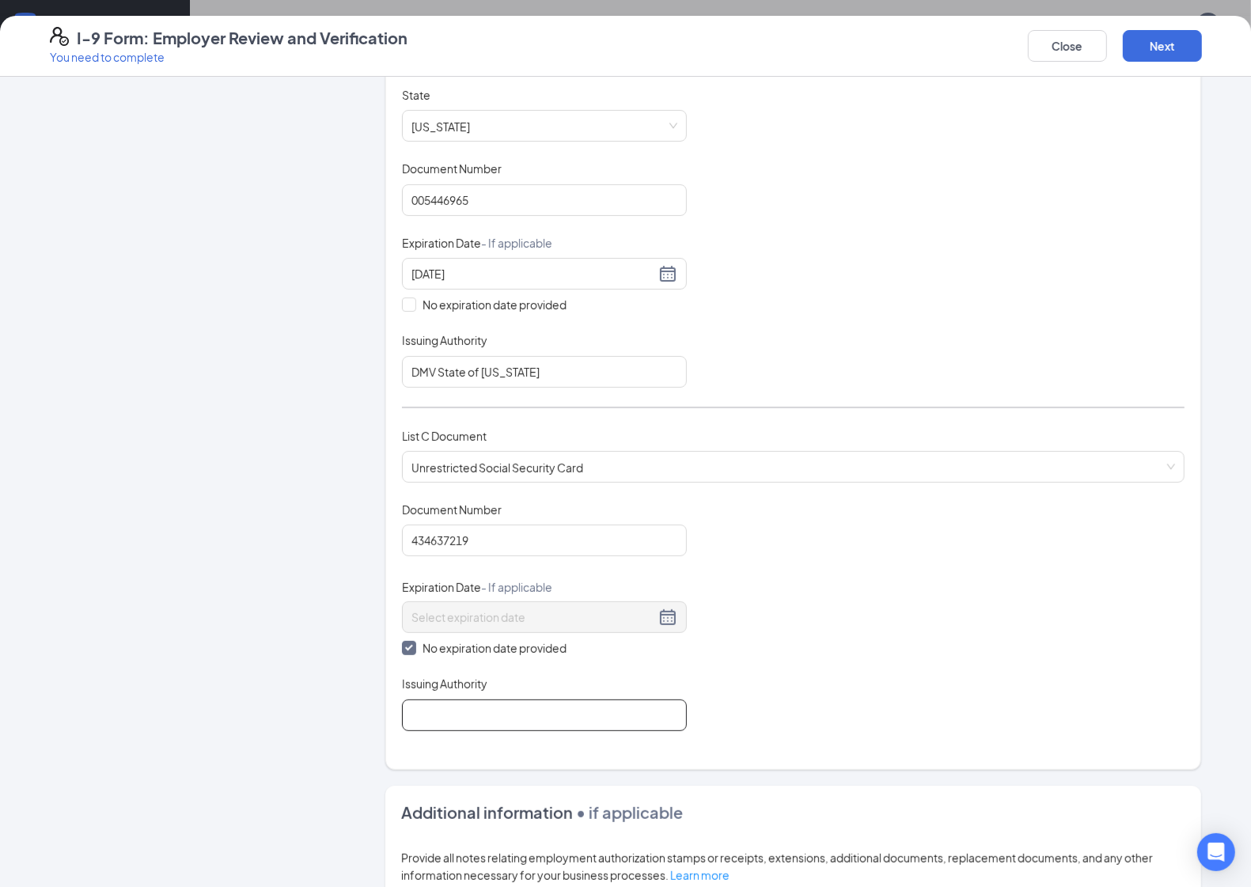
click at [449, 714] on input "Issuing Authority" at bounding box center [544, 715] width 285 height 32
type input "Social security Administration"
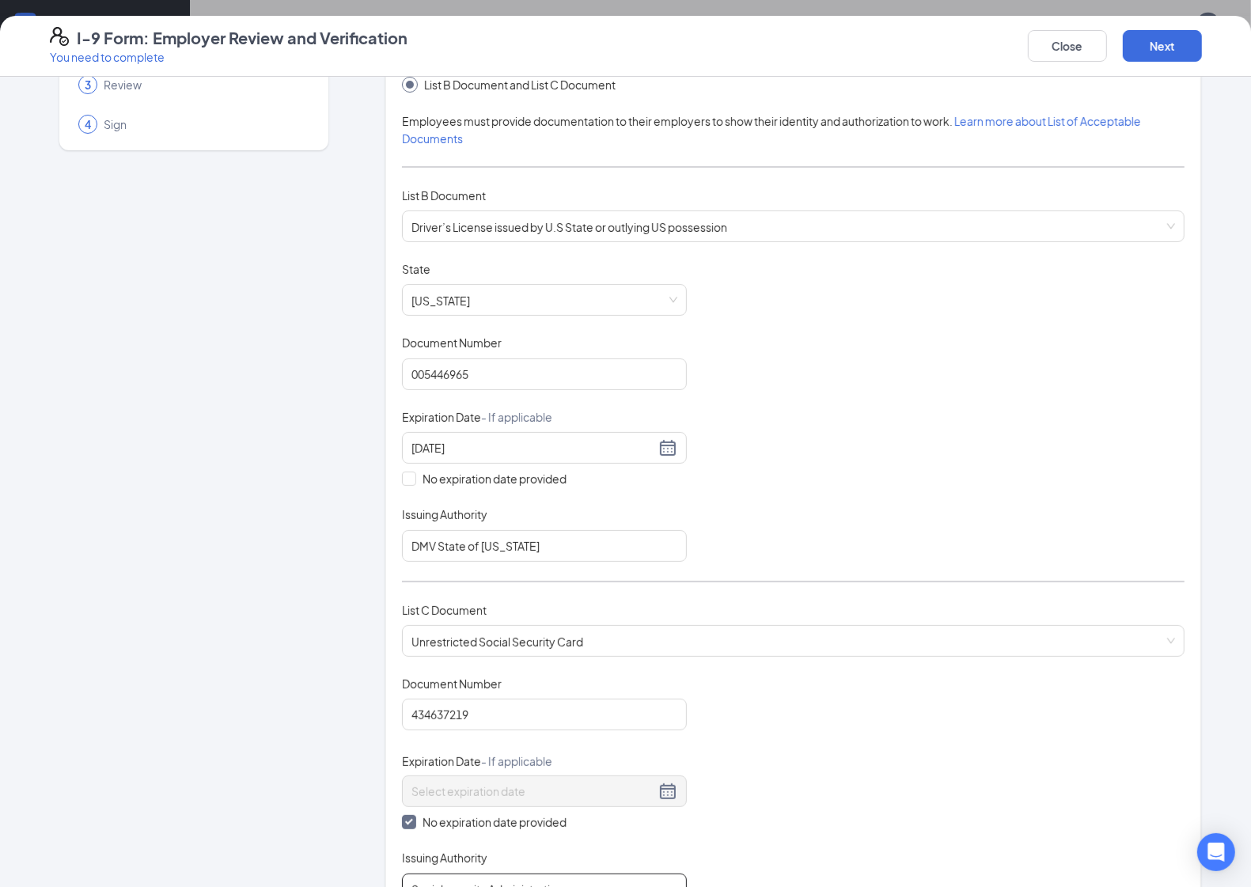
scroll to position [0, 0]
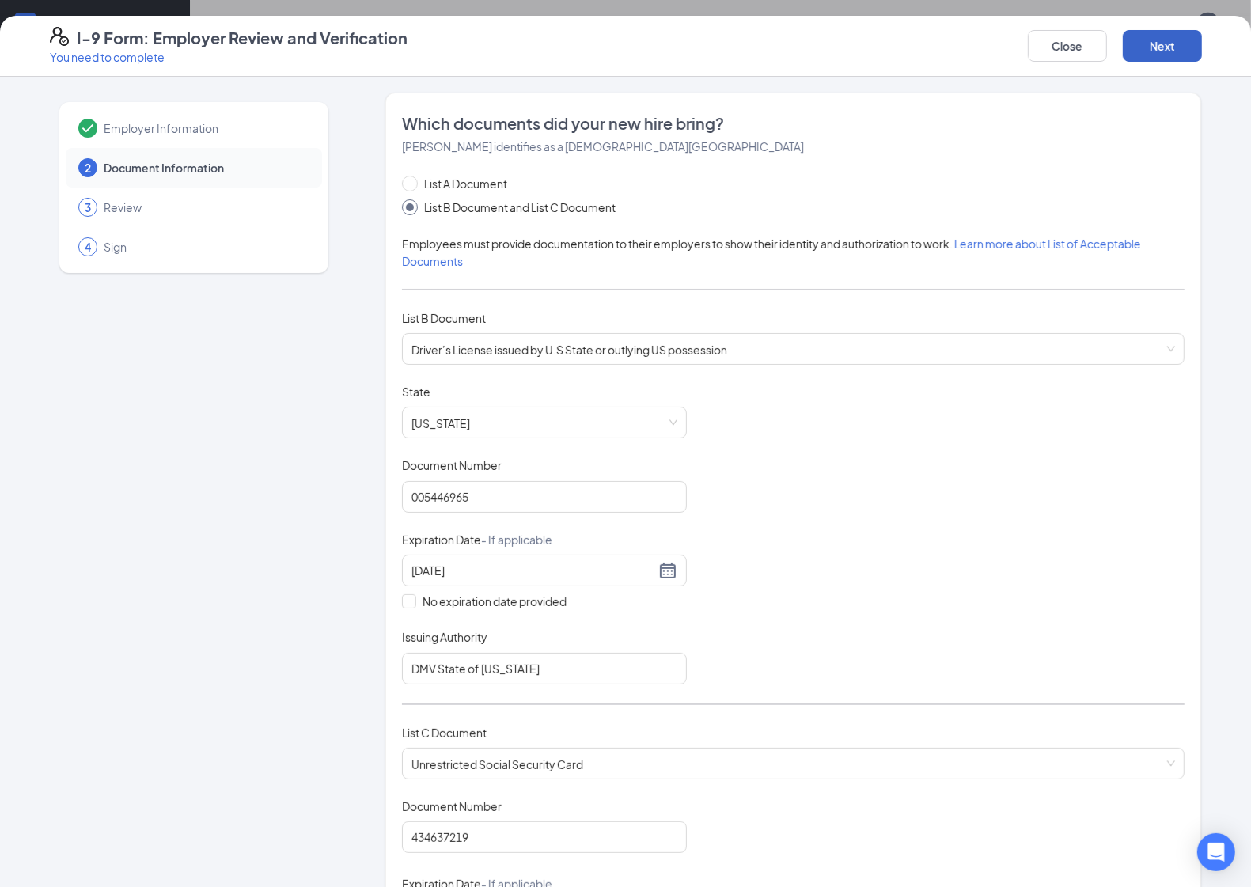
click at [1145, 45] on button "Next" at bounding box center [1162, 46] width 79 height 32
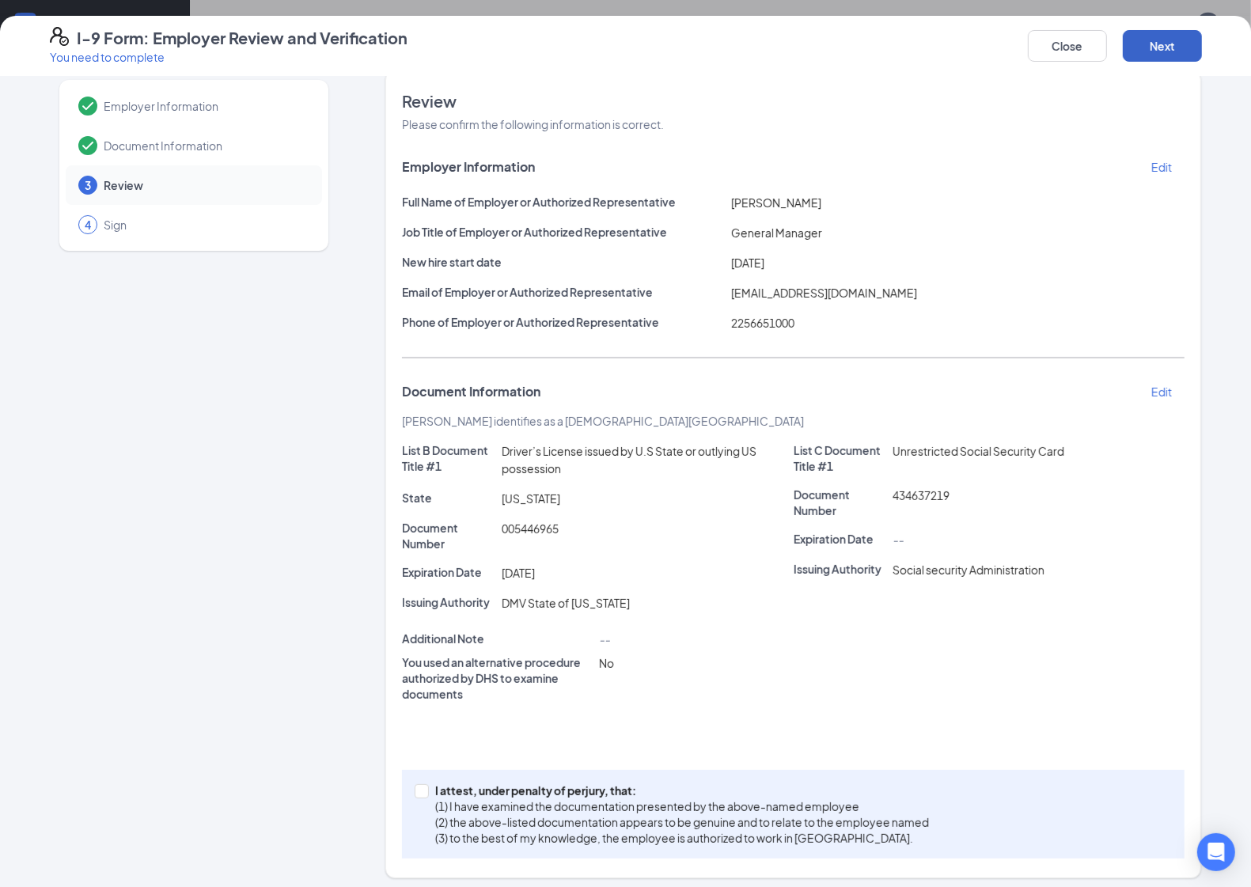
scroll to position [29, 0]
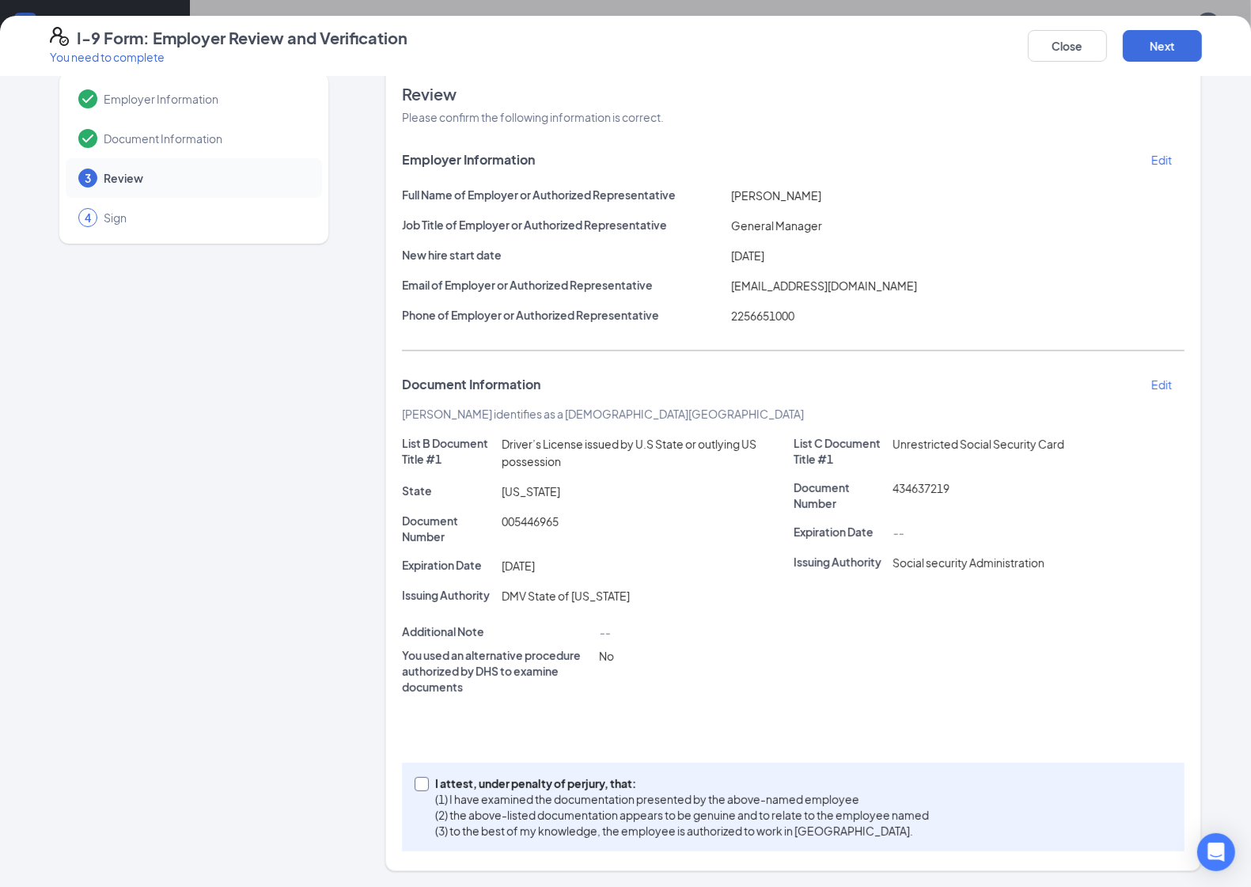
click at [419, 787] on span at bounding box center [422, 784] width 14 height 14
click at [419, 787] on input "I attest, under penalty of perjury, that: (1) I have examined the documentation…" at bounding box center [420, 782] width 11 height 11
checkbox input "true"
click at [1156, 57] on button "Next" at bounding box center [1162, 46] width 79 height 32
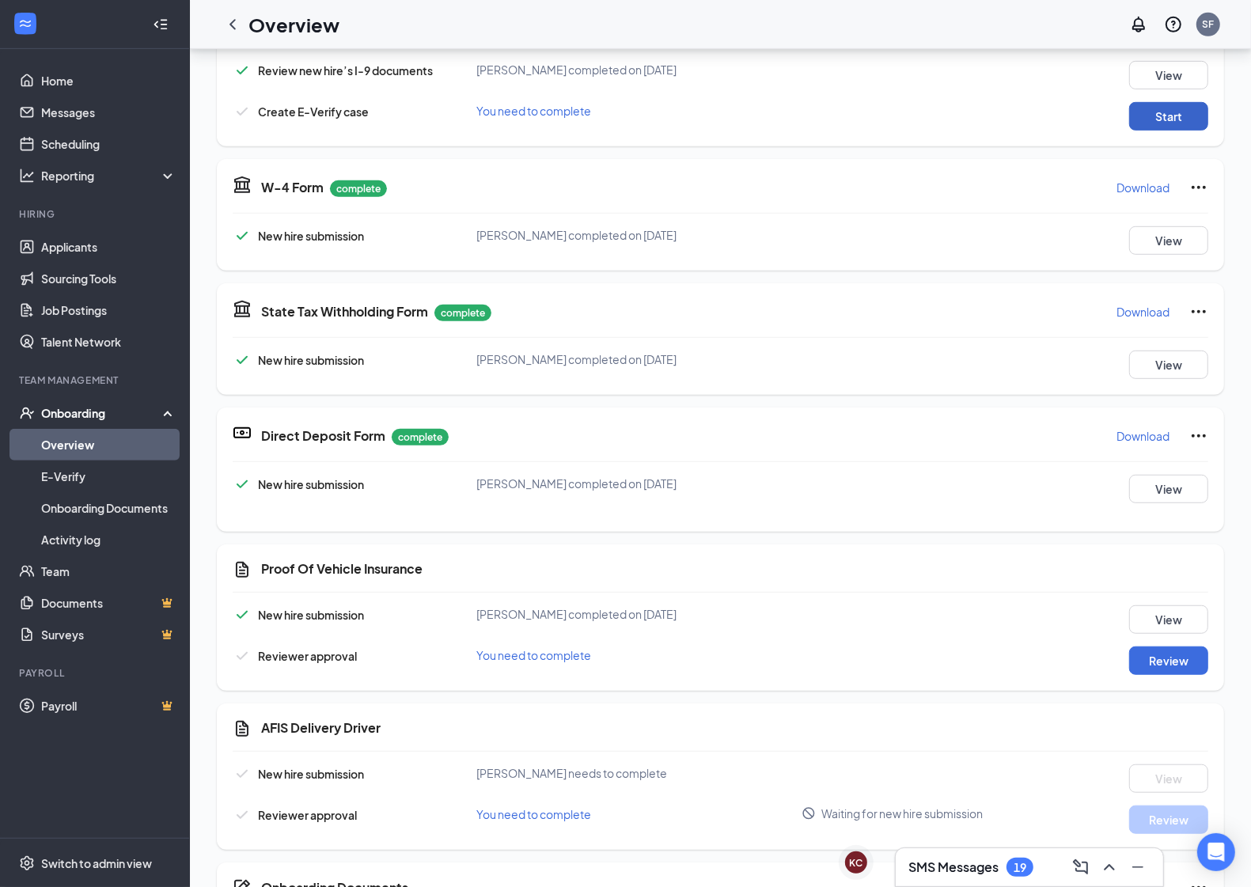
click at [1153, 129] on button "Start" at bounding box center [1168, 116] width 79 height 28
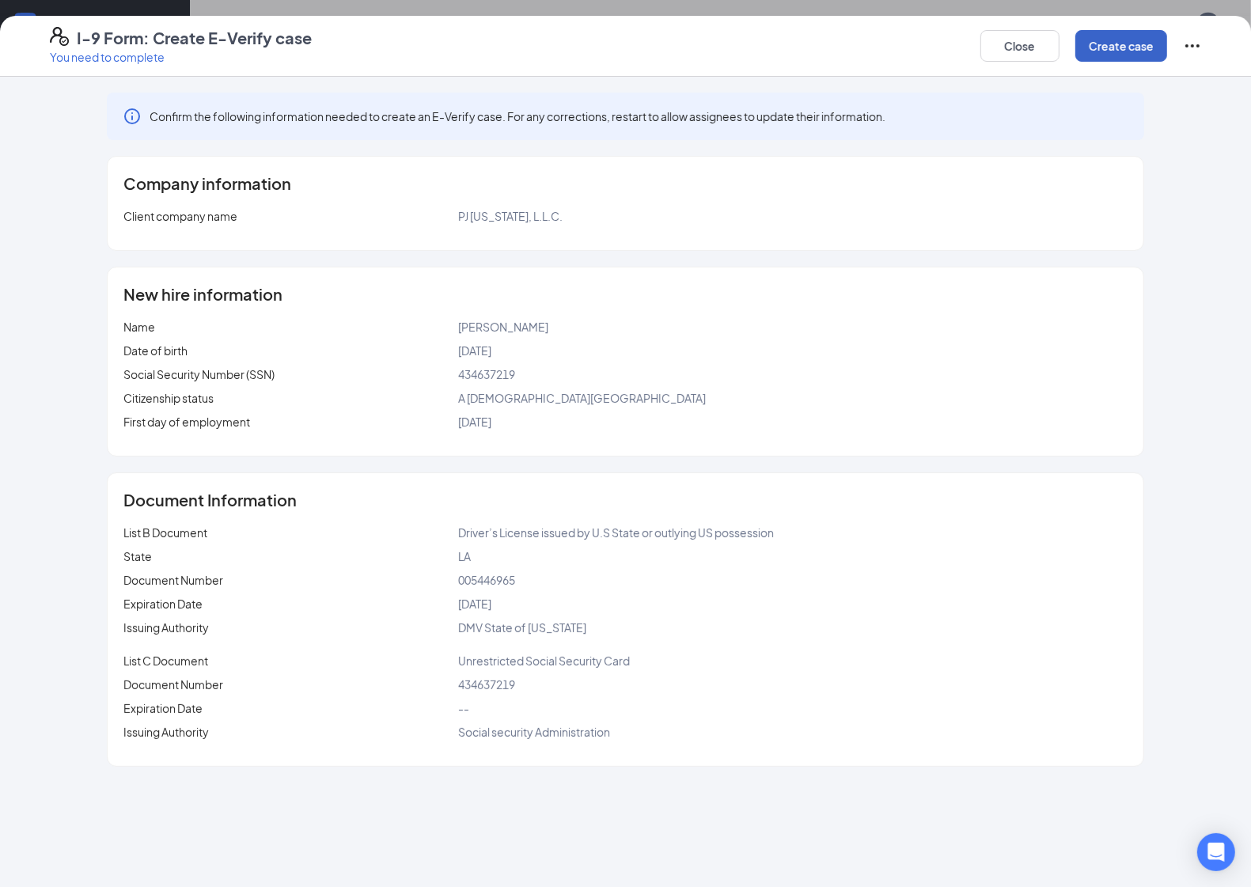
click at [1127, 40] on button "Create case" at bounding box center [1121, 46] width 92 height 32
